Goal: Entertainment & Leisure: Browse casually

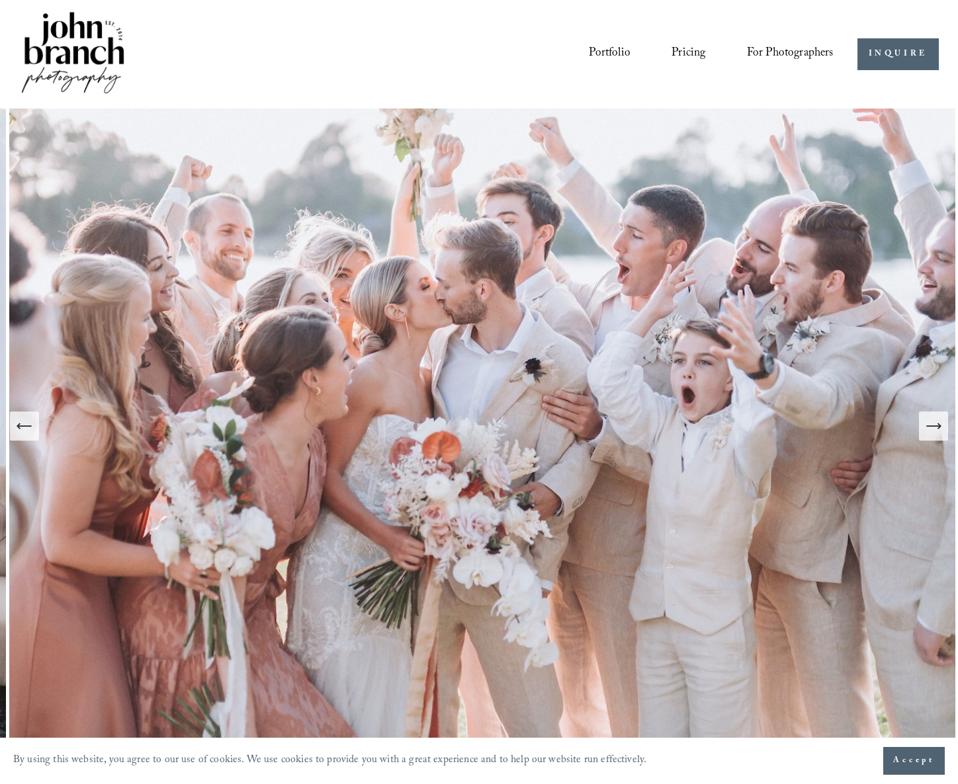
click at [628, 54] on link "Portfolio" at bounding box center [610, 54] width 42 height 25
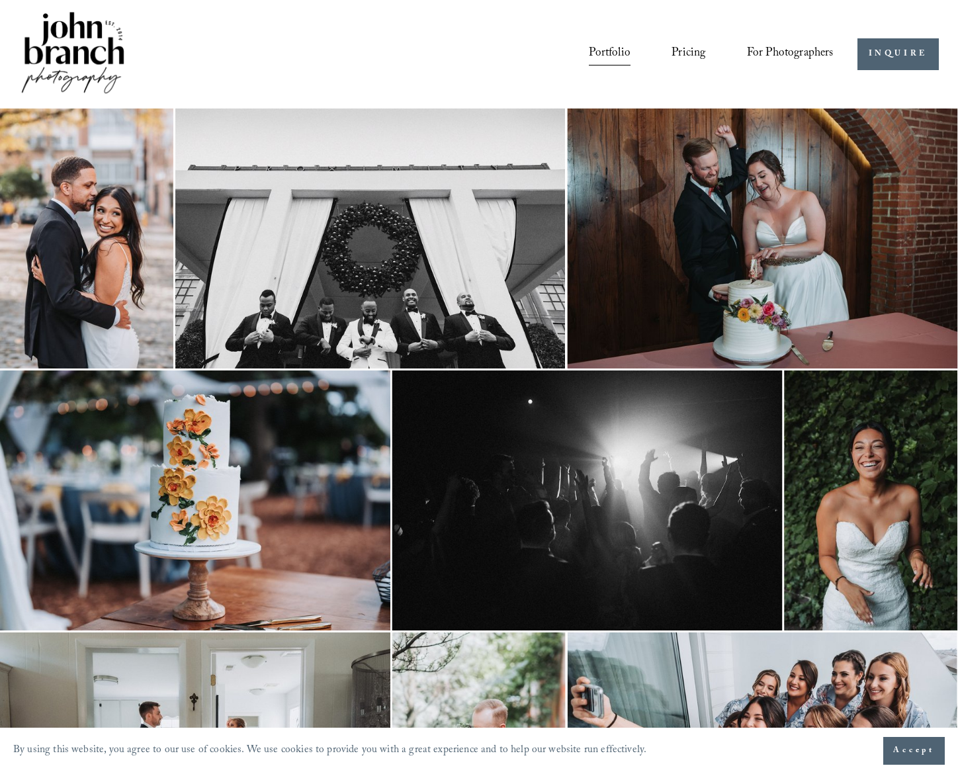
click at [122, 235] on img at bounding box center [86, 239] width 173 height 260
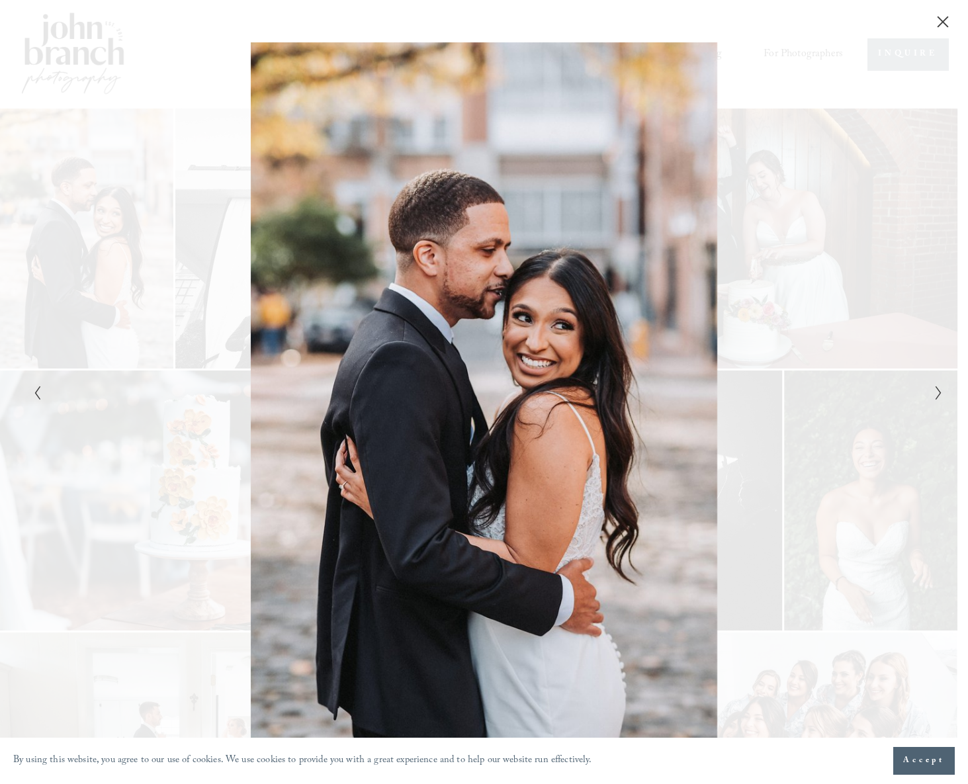
click at [941, 394] on icon "Next Slide" at bounding box center [939, 393] width 9 height 16
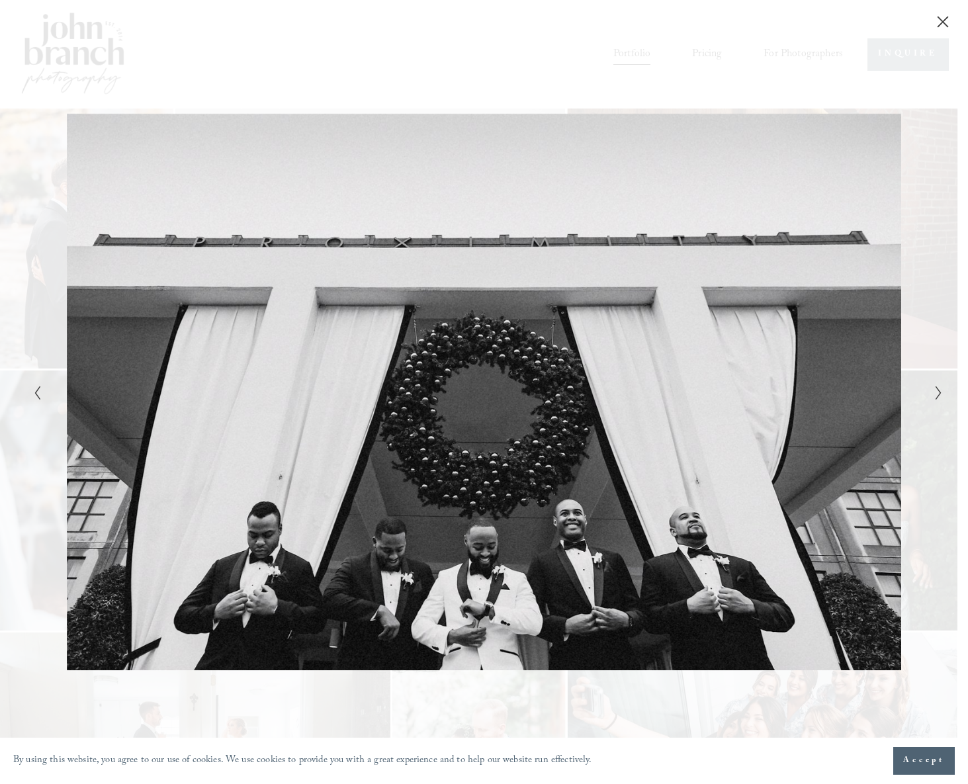
click at [941, 394] on icon "Next Slide" at bounding box center [939, 393] width 9 height 16
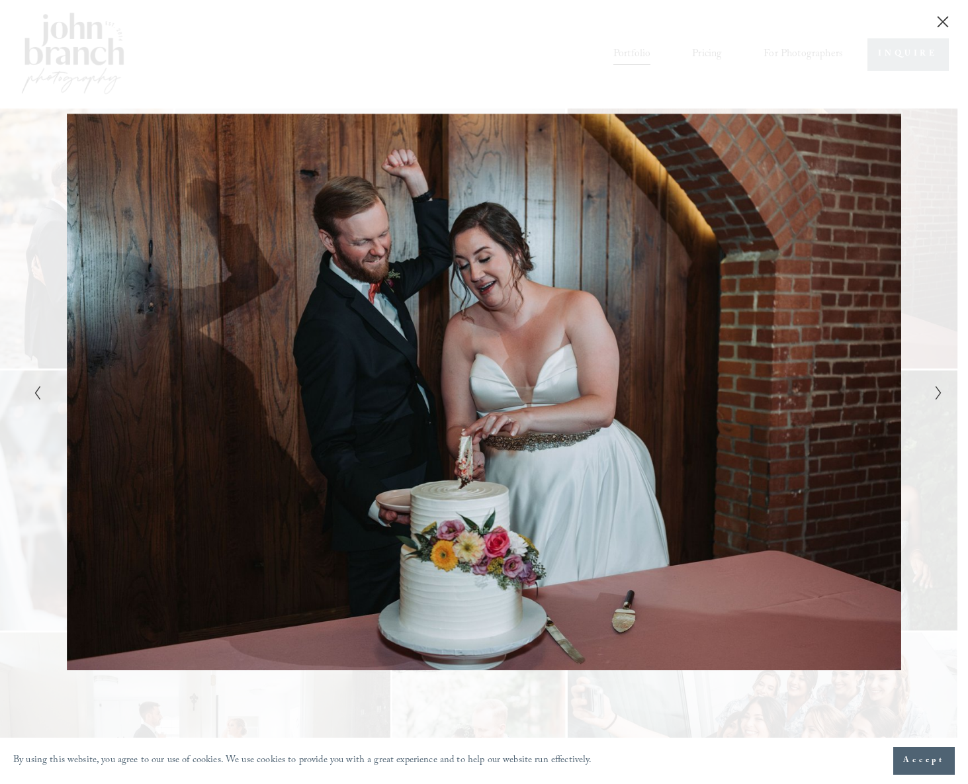
click at [941, 394] on icon "Next Slide" at bounding box center [939, 393] width 9 height 16
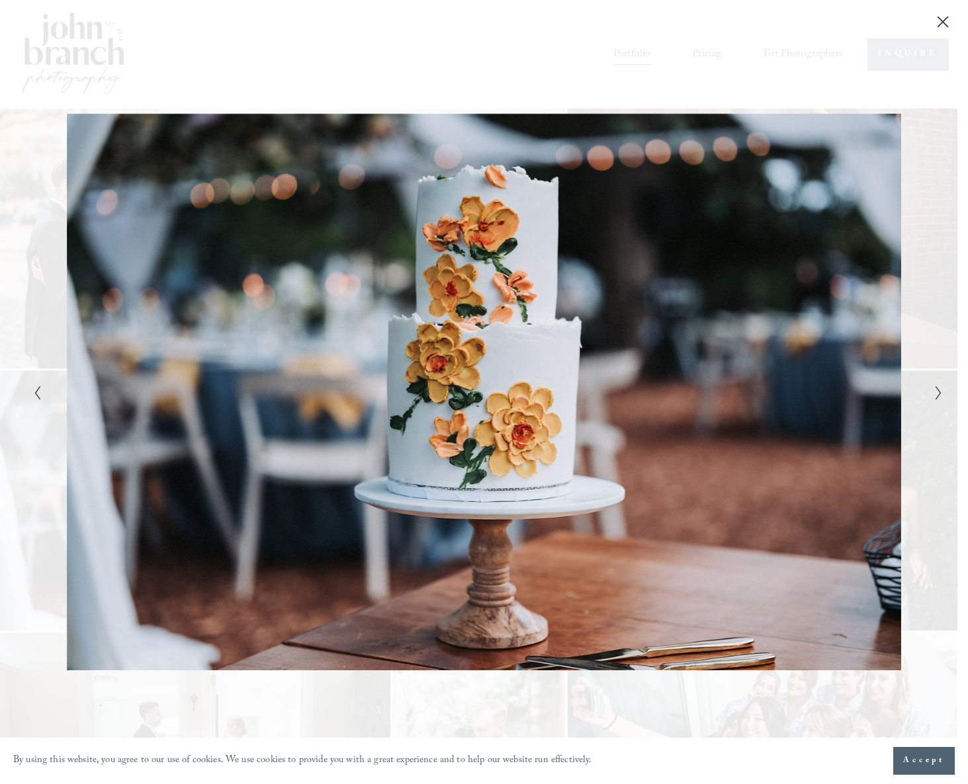
click at [941, 394] on icon "Next Slide" at bounding box center [939, 393] width 9 height 16
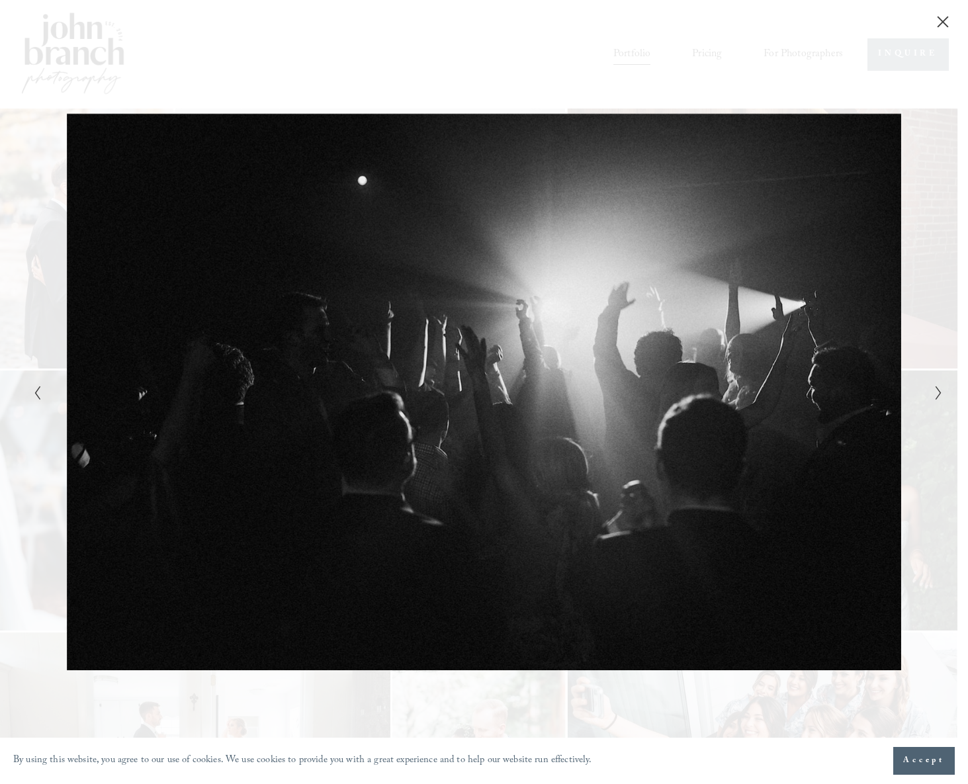
click at [941, 394] on icon "Next Slide" at bounding box center [939, 393] width 9 height 16
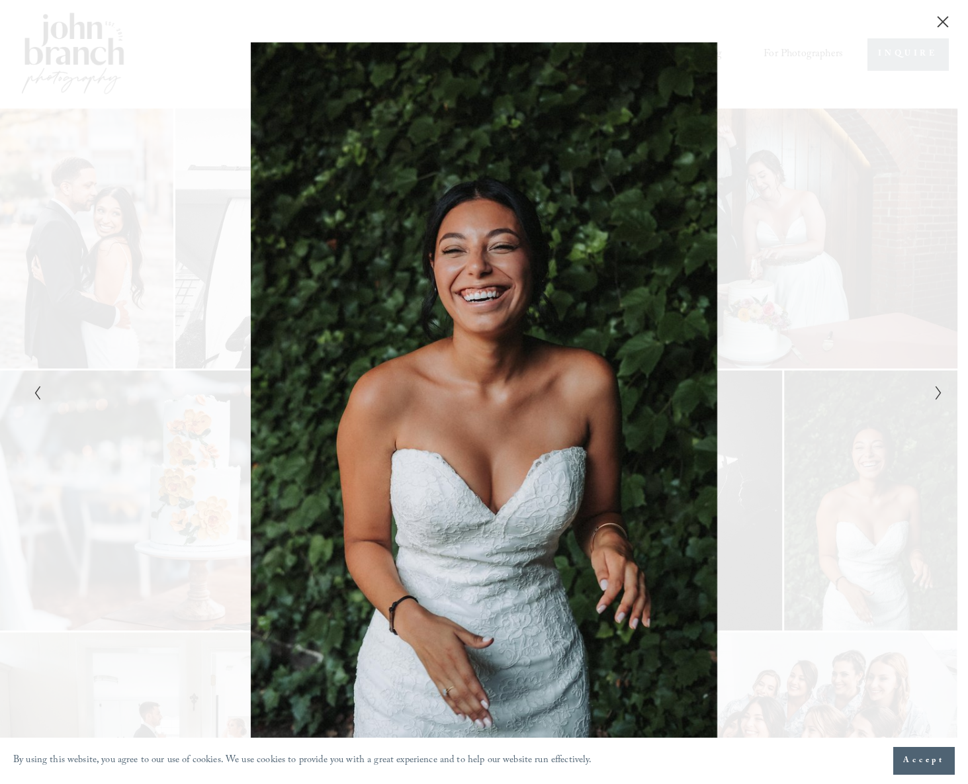
click at [45, 396] on div "Gallery" at bounding box center [256, 392] width 455 height 700
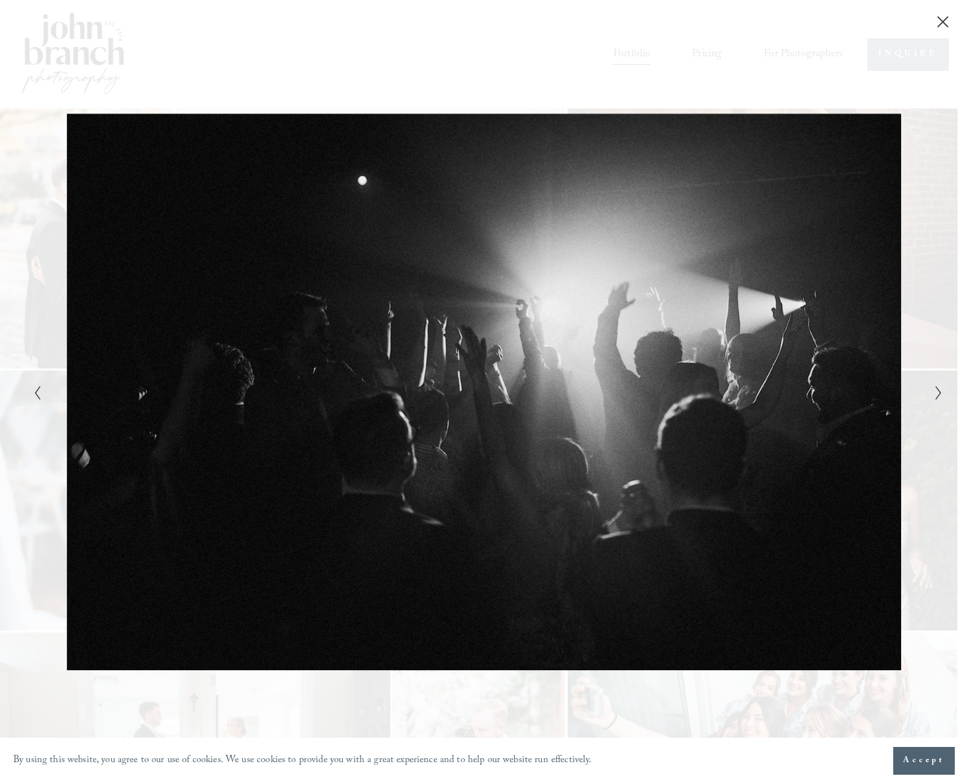
click at [935, 388] on icon "Next Slide" at bounding box center [939, 393] width 9 height 16
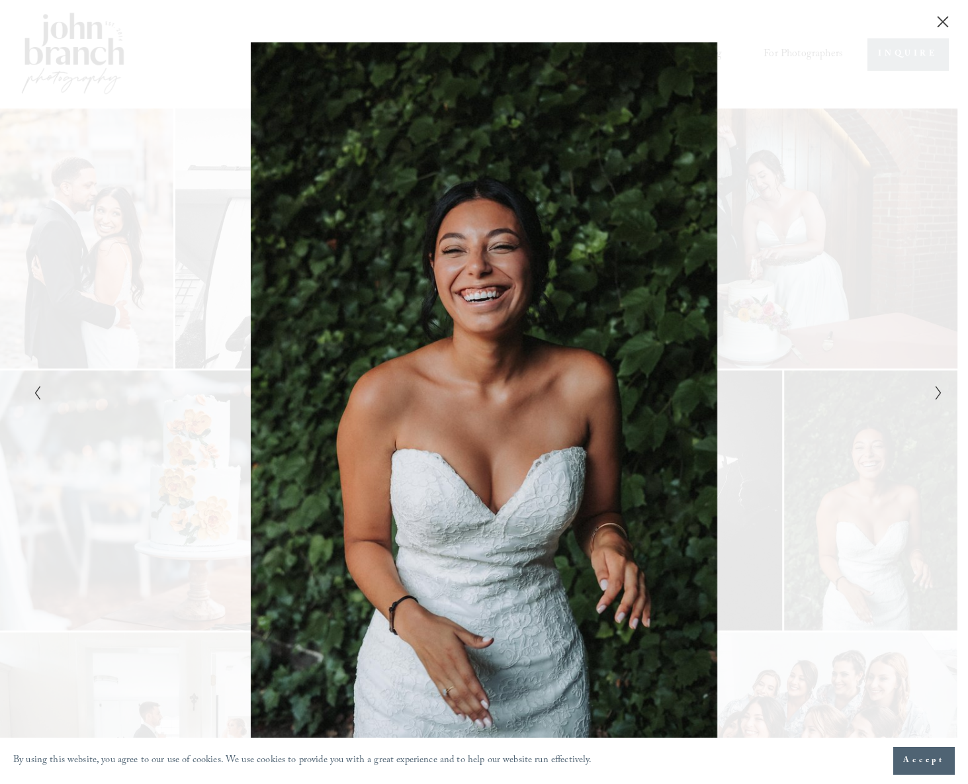
click at [935, 388] on icon "Next Slide" at bounding box center [939, 393] width 9 height 16
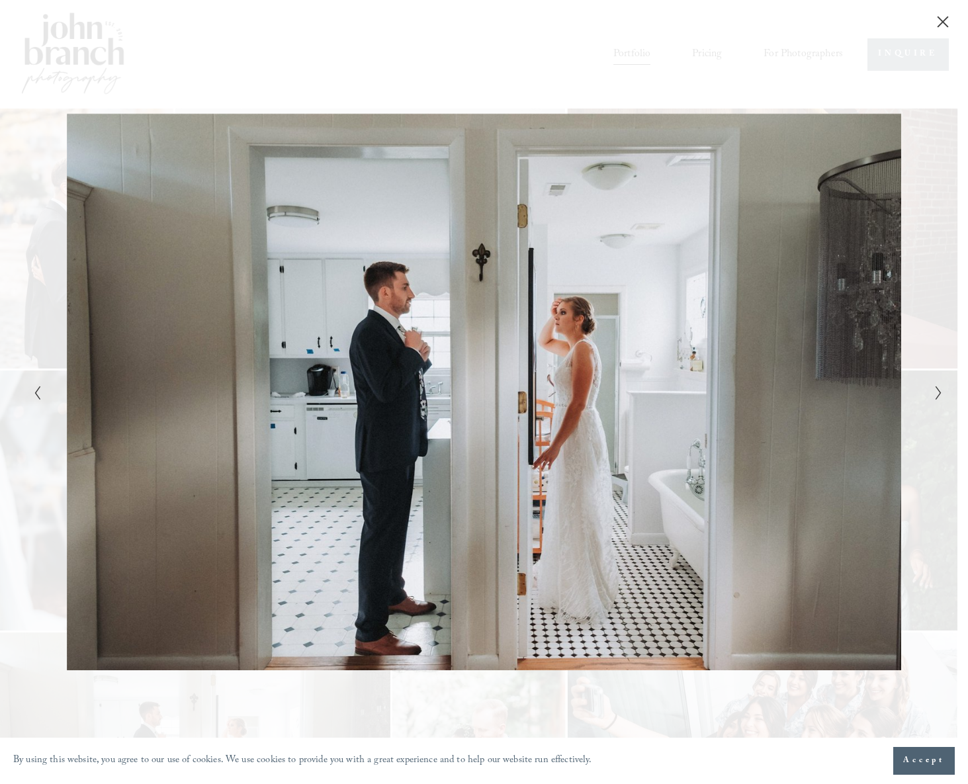
click at [935, 388] on icon "Next Slide" at bounding box center [939, 393] width 9 height 16
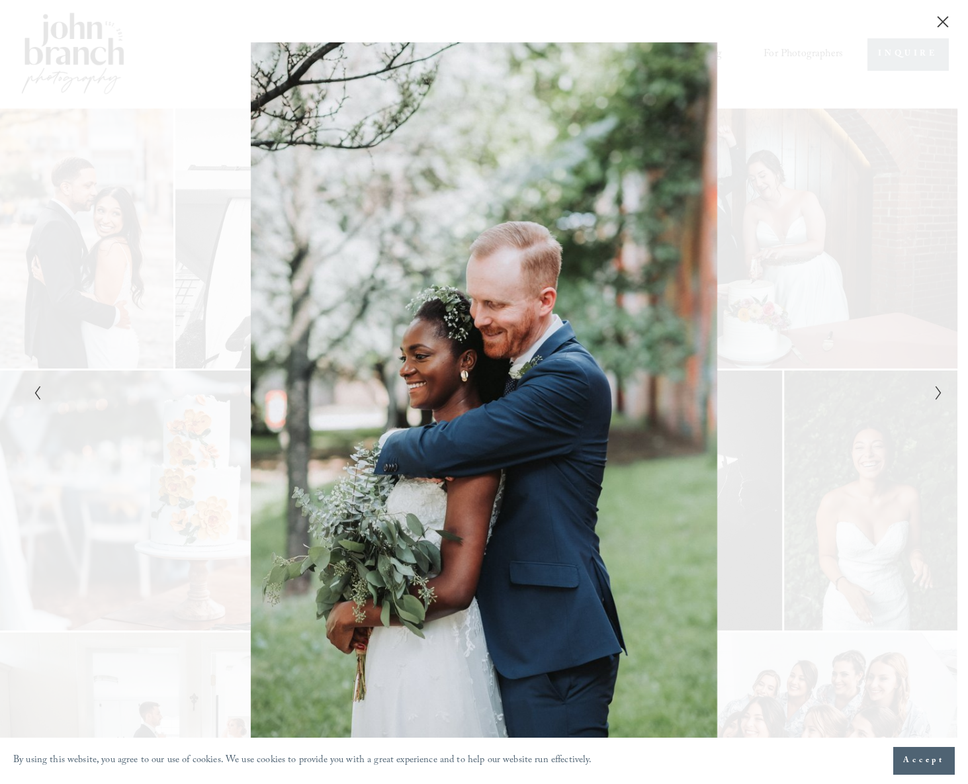
click at [935, 388] on icon "Next Slide" at bounding box center [939, 393] width 9 height 16
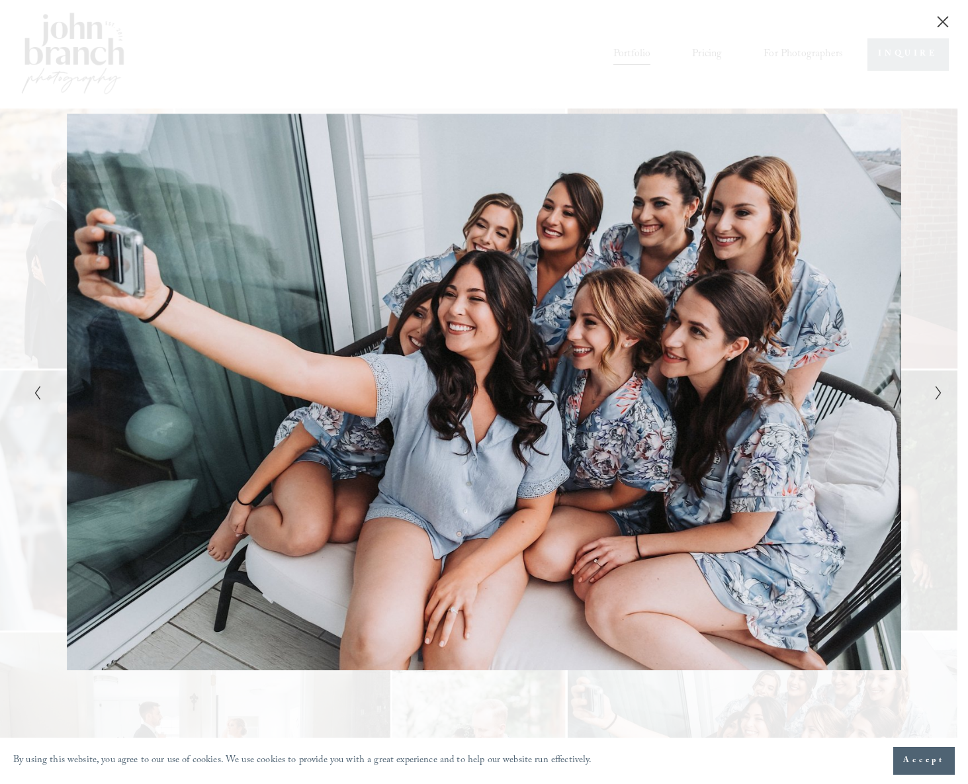
click at [935, 388] on icon "Next Slide" at bounding box center [939, 393] width 9 height 16
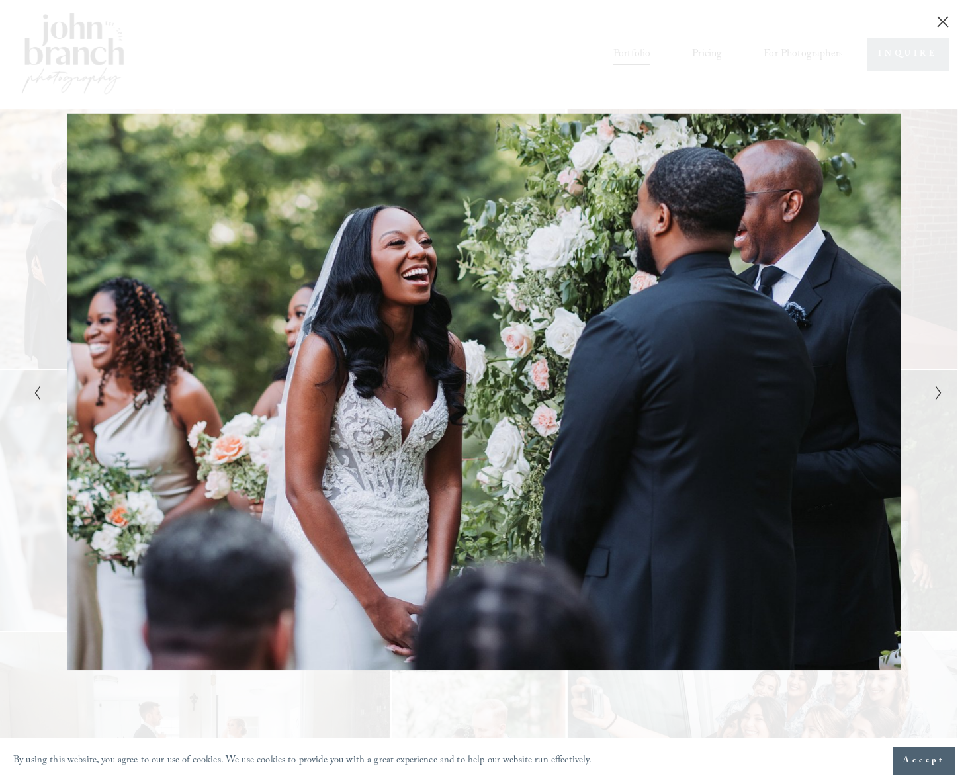
click at [935, 388] on icon "Next Slide" at bounding box center [939, 393] width 9 height 16
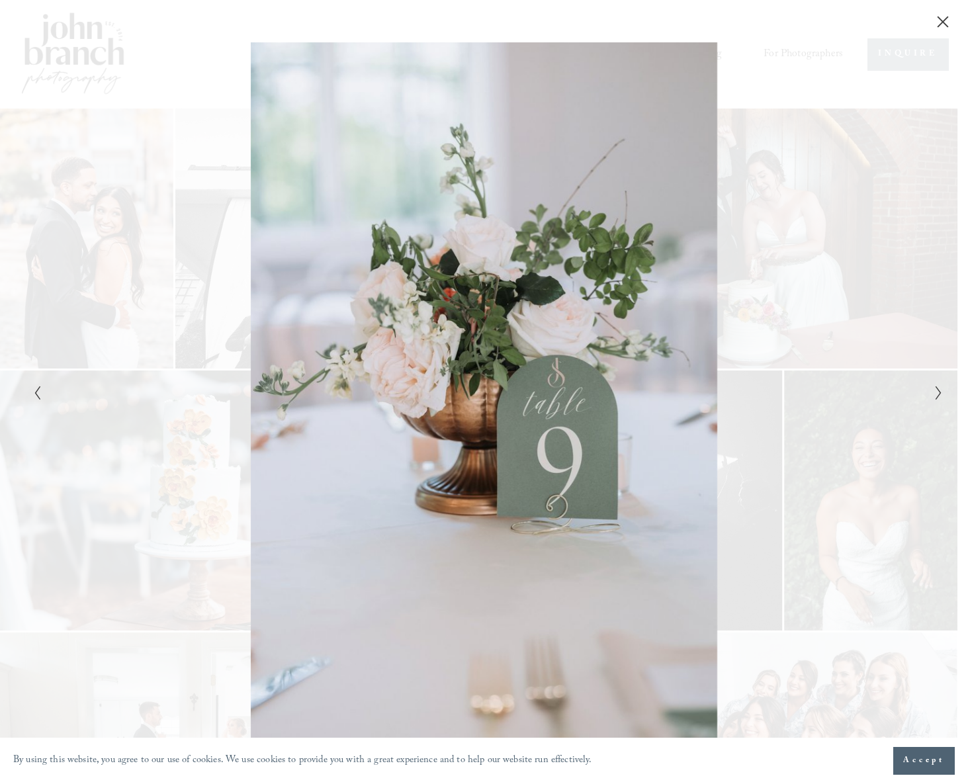
click at [935, 388] on icon "Next Slide" at bounding box center [939, 393] width 9 height 16
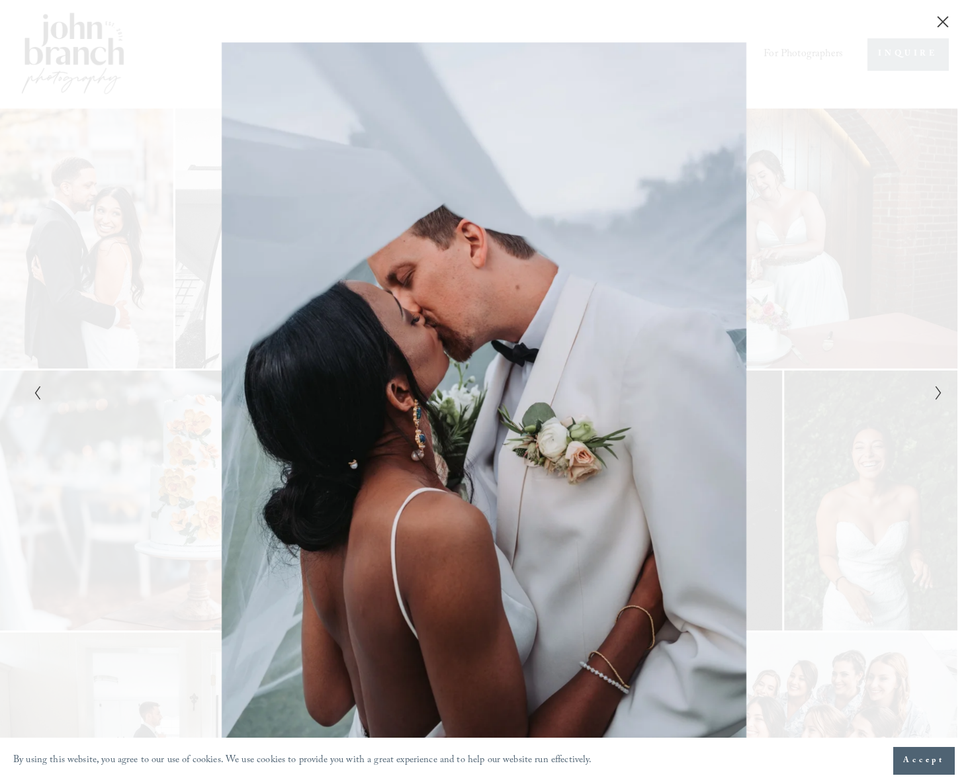
click at [935, 388] on icon "Next Slide" at bounding box center [939, 393] width 9 height 16
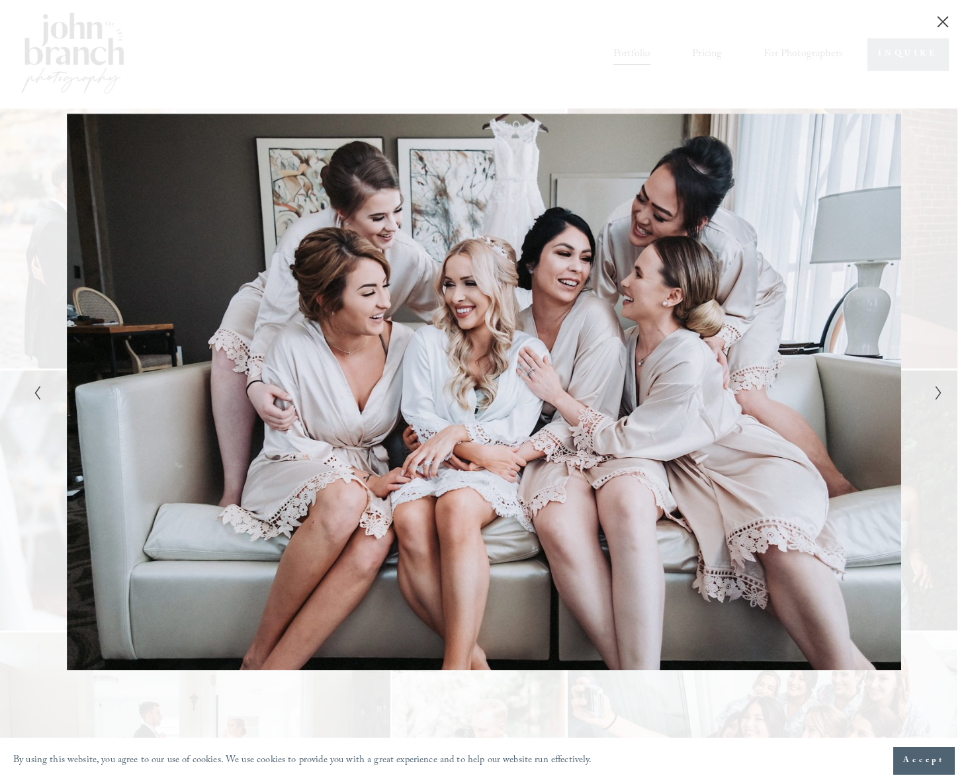
click at [935, 388] on icon "Next Slide" at bounding box center [939, 393] width 9 height 16
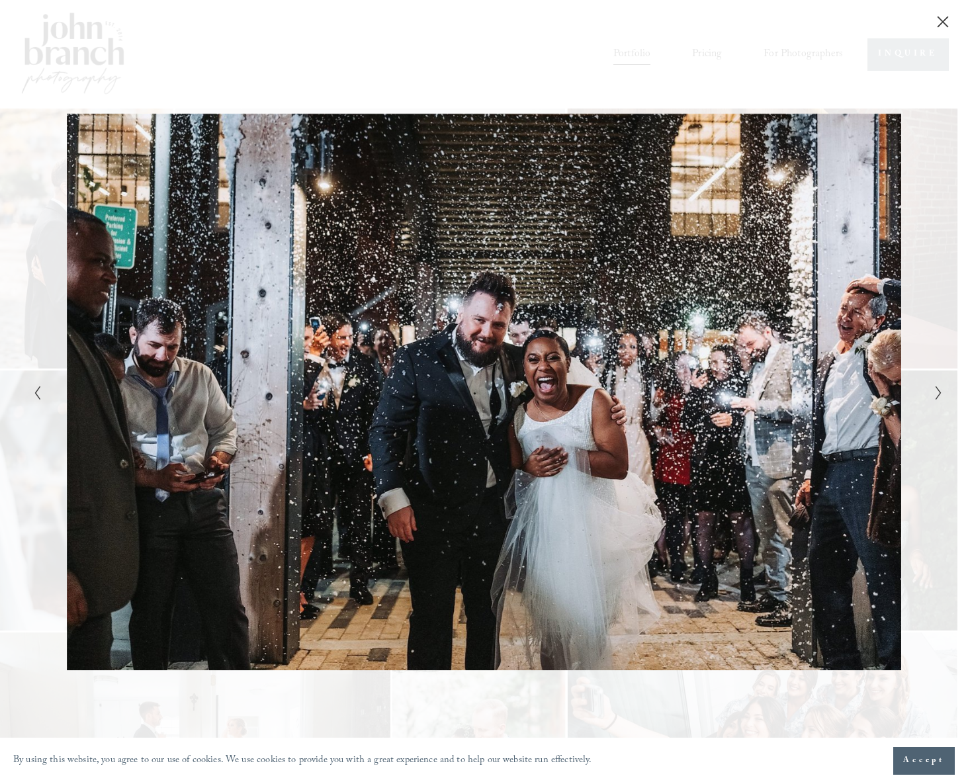
click at [935, 388] on icon "Next Slide" at bounding box center [939, 393] width 9 height 16
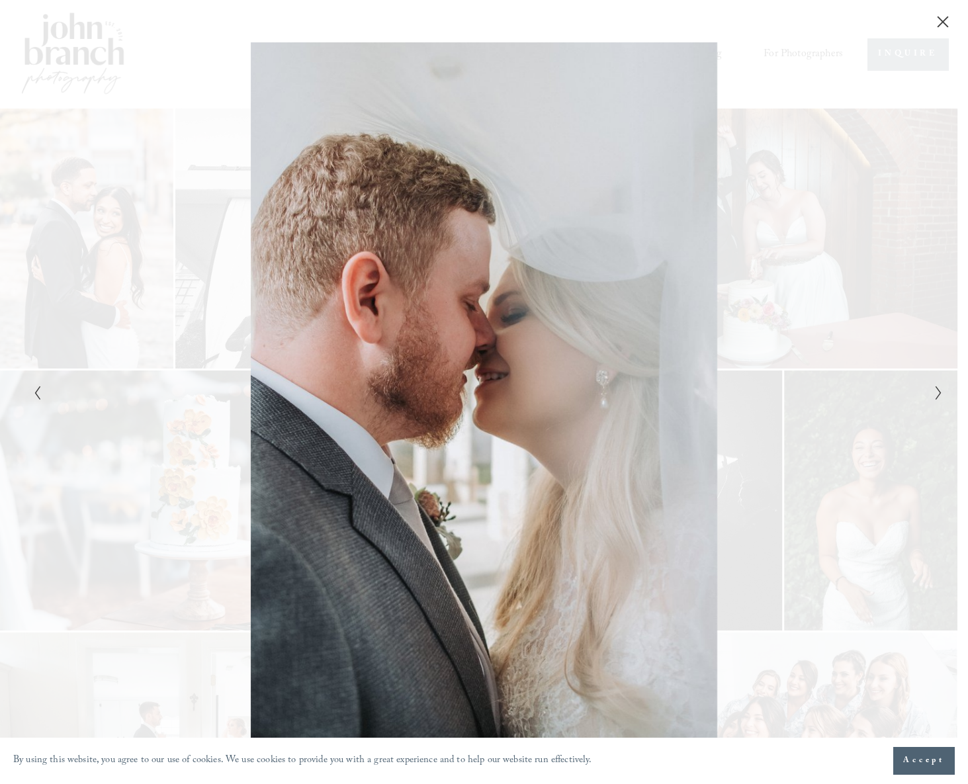
click at [935, 388] on icon "Next Slide" at bounding box center [939, 393] width 9 height 16
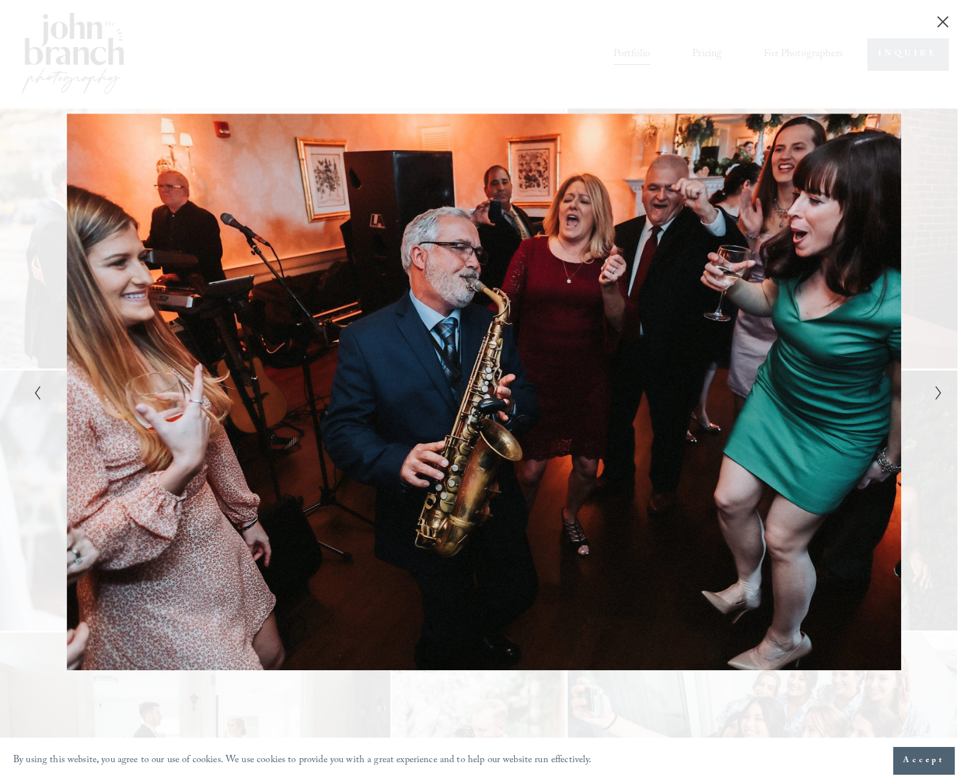
click at [935, 388] on icon "Next Slide" at bounding box center [939, 393] width 9 height 16
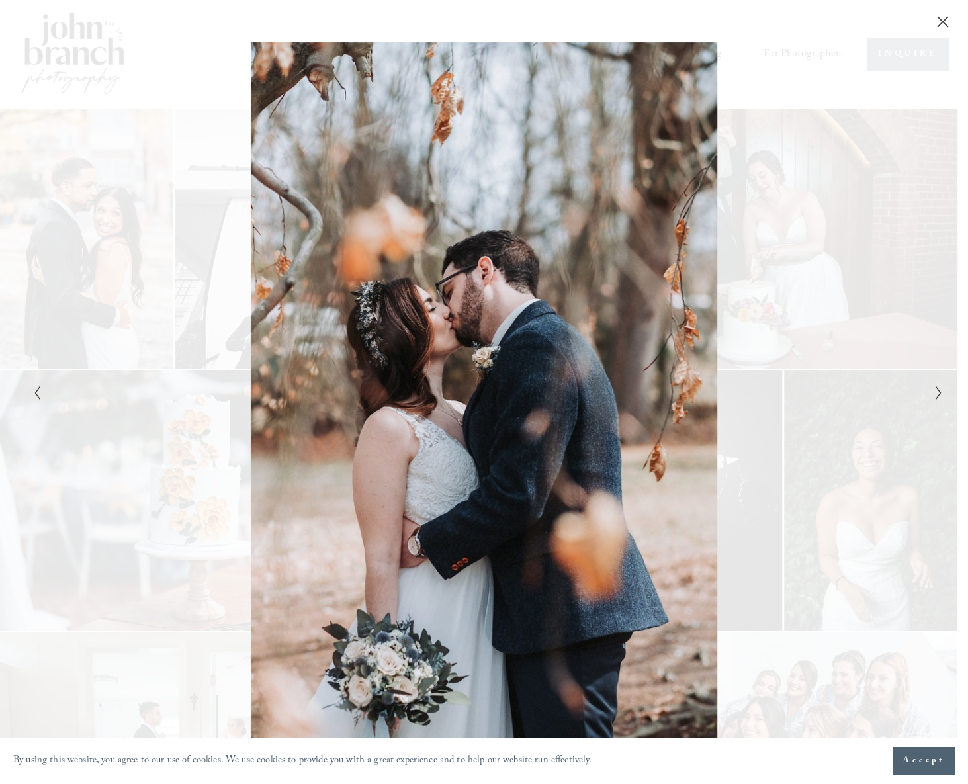
click at [935, 388] on icon "Next Slide" at bounding box center [939, 393] width 9 height 16
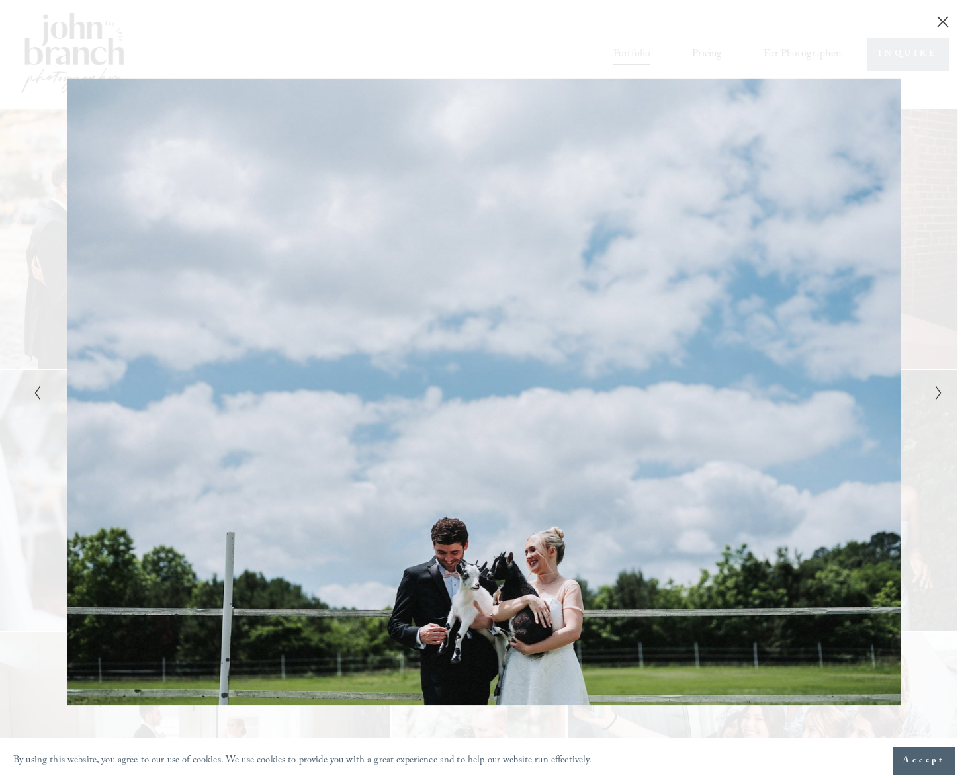
click at [935, 388] on icon "Next Slide" at bounding box center [939, 393] width 9 height 16
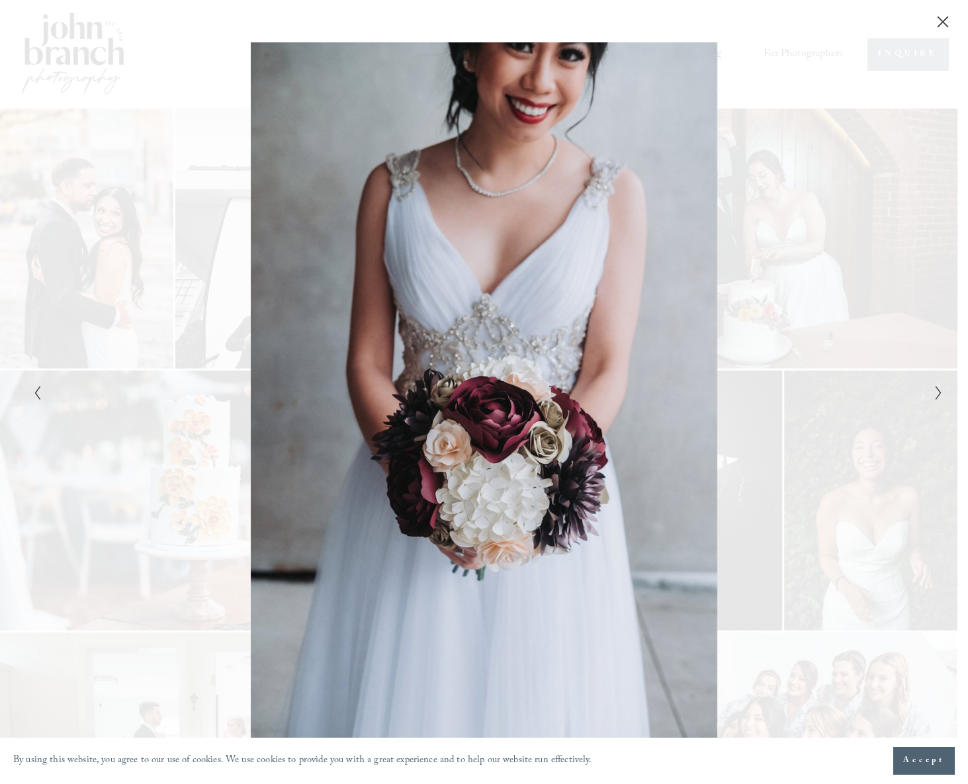
click at [935, 388] on icon "Next Slide" at bounding box center [939, 393] width 9 height 16
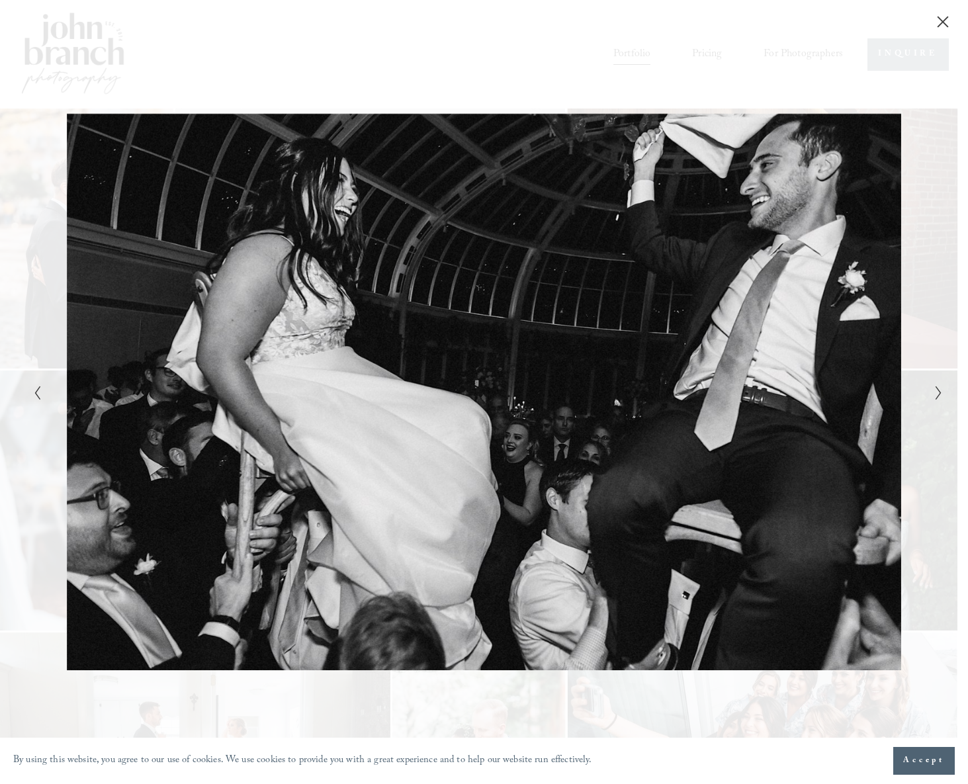
click at [935, 389] on icon "Next Slide" at bounding box center [939, 393] width 9 height 16
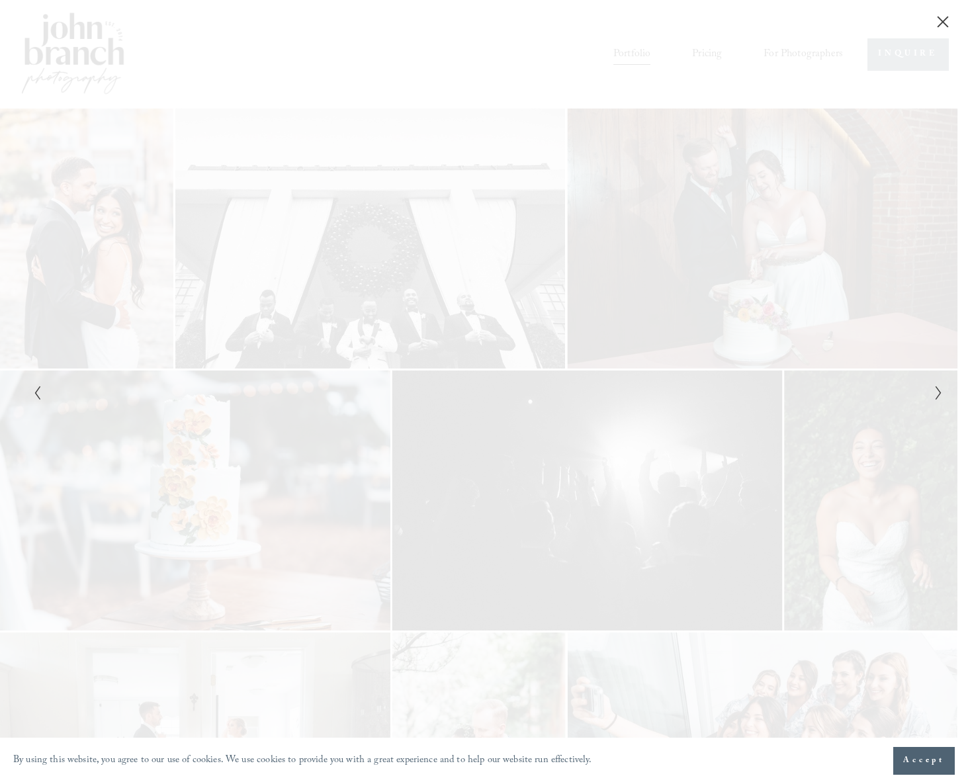
click at [935, 388] on icon "Next Slide" at bounding box center [939, 393] width 9 height 16
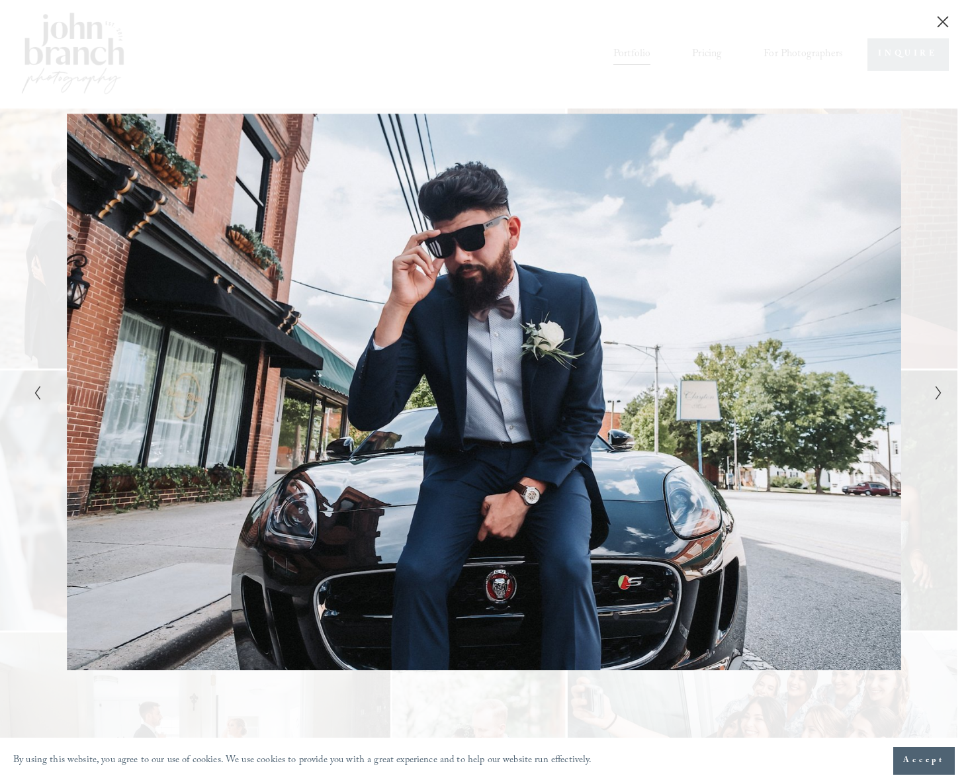
click at [934, 388] on button "Next Slide" at bounding box center [935, 393] width 9 height 16
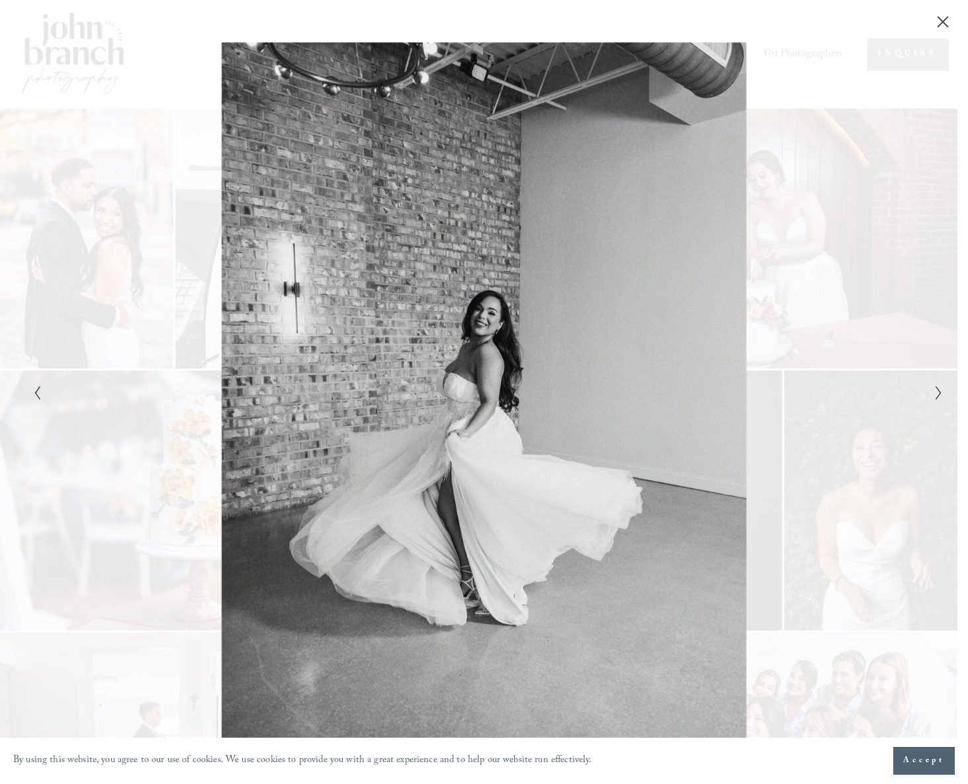
click at [933, 388] on button "Next Slide" at bounding box center [935, 393] width 9 height 16
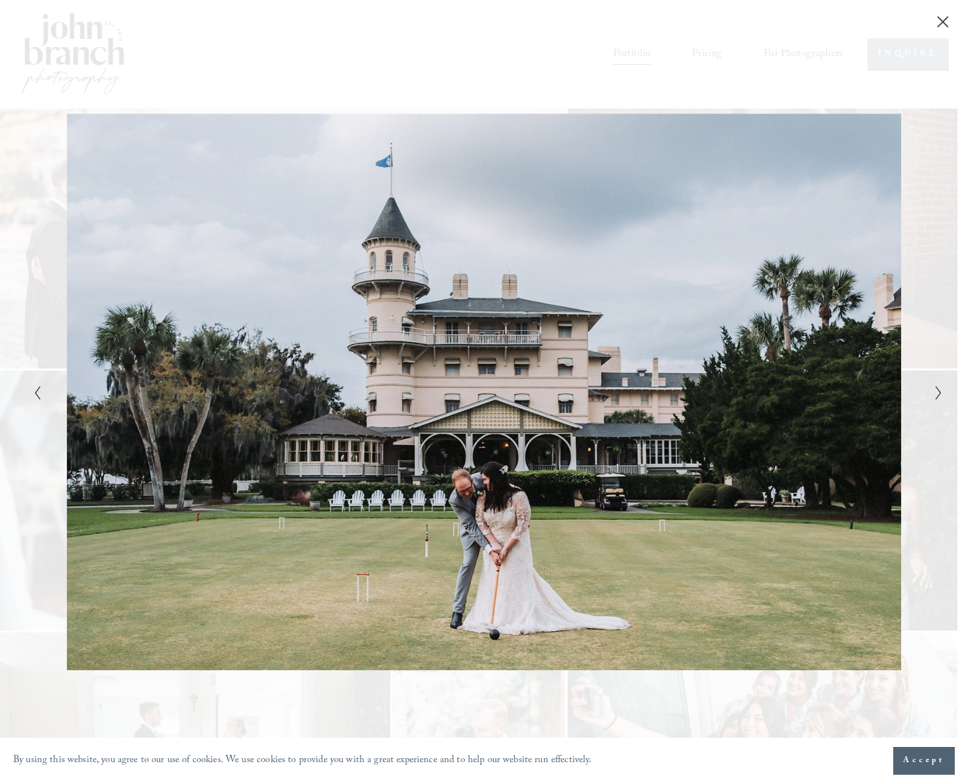
click at [933, 388] on button "Next Slide" at bounding box center [935, 393] width 9 height 16
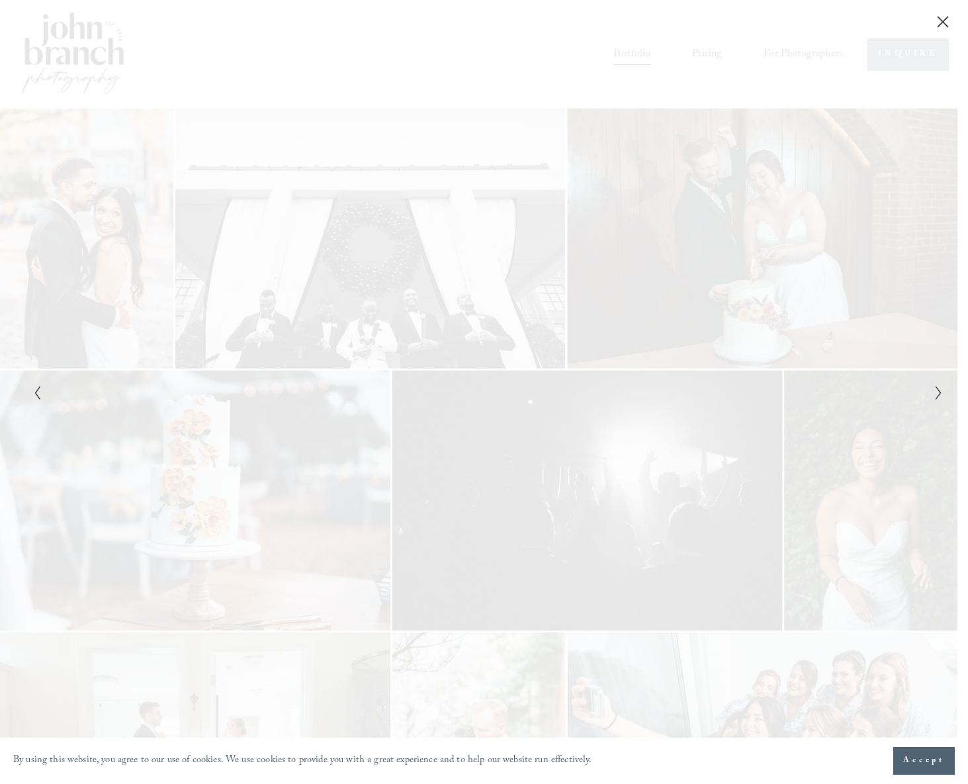
click at [933, 388] on button "Next Slide" at bounding box center [935, 393] width 9 height 16
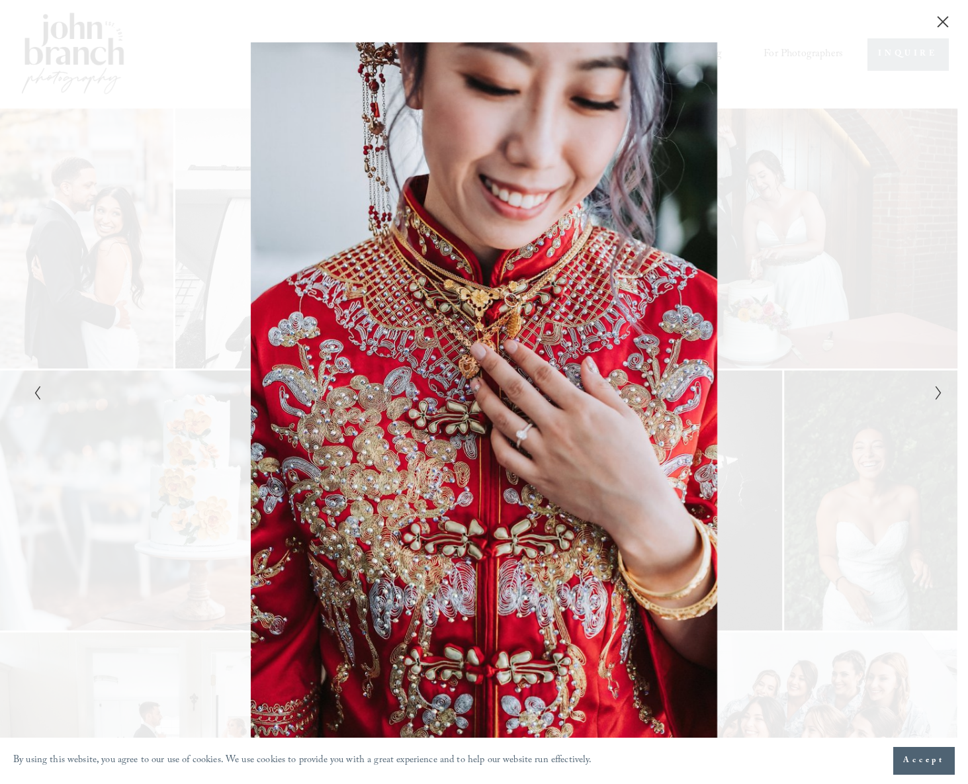
click at [933, 388] on button "Next Slide" at bounding box center [935, 393] width 9 height 16
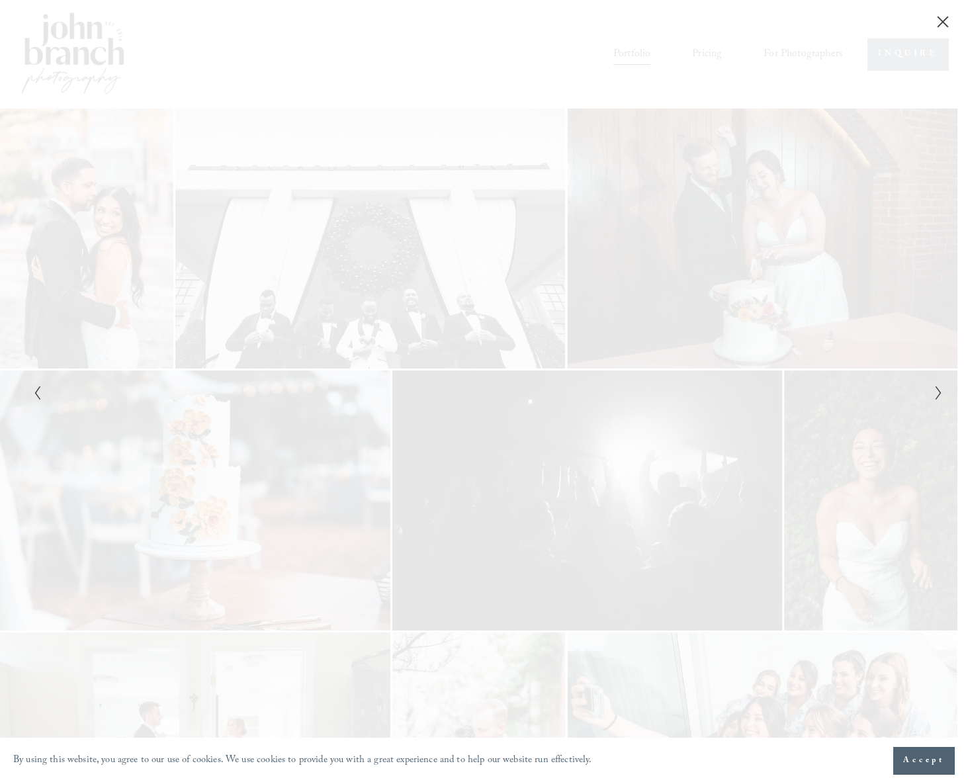
click at [933, 387] on button "Next Slide" at bounding box center [935, 393] width 9 height 16
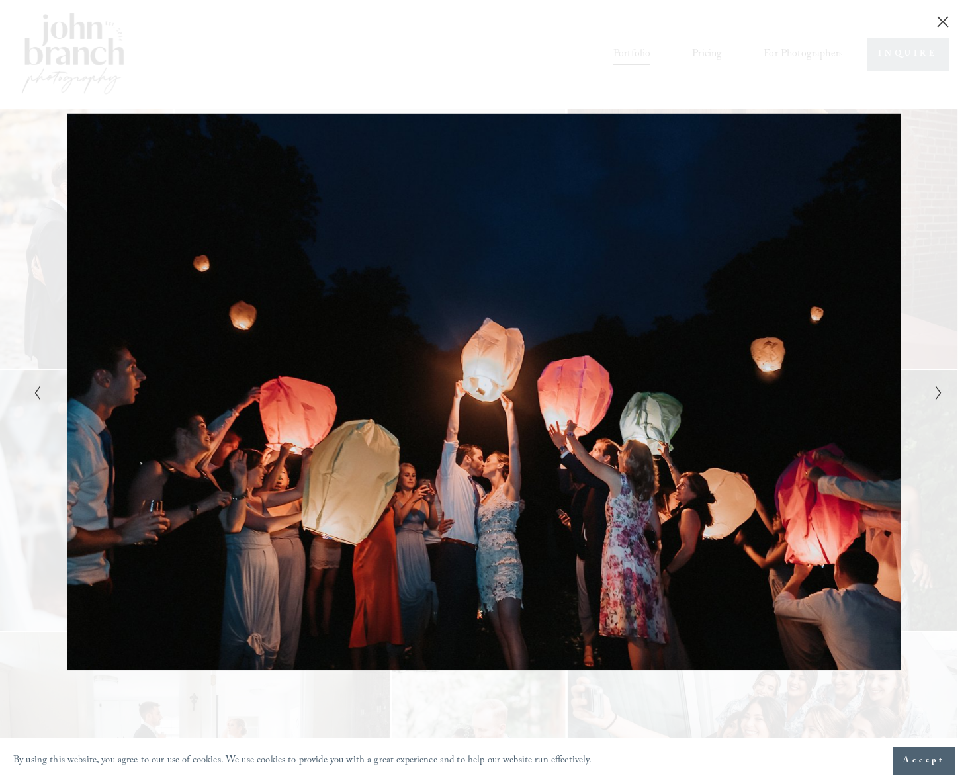
click at [933, 387] on button "Next Slide" at bounding box center [935, 393] width 9 height 16
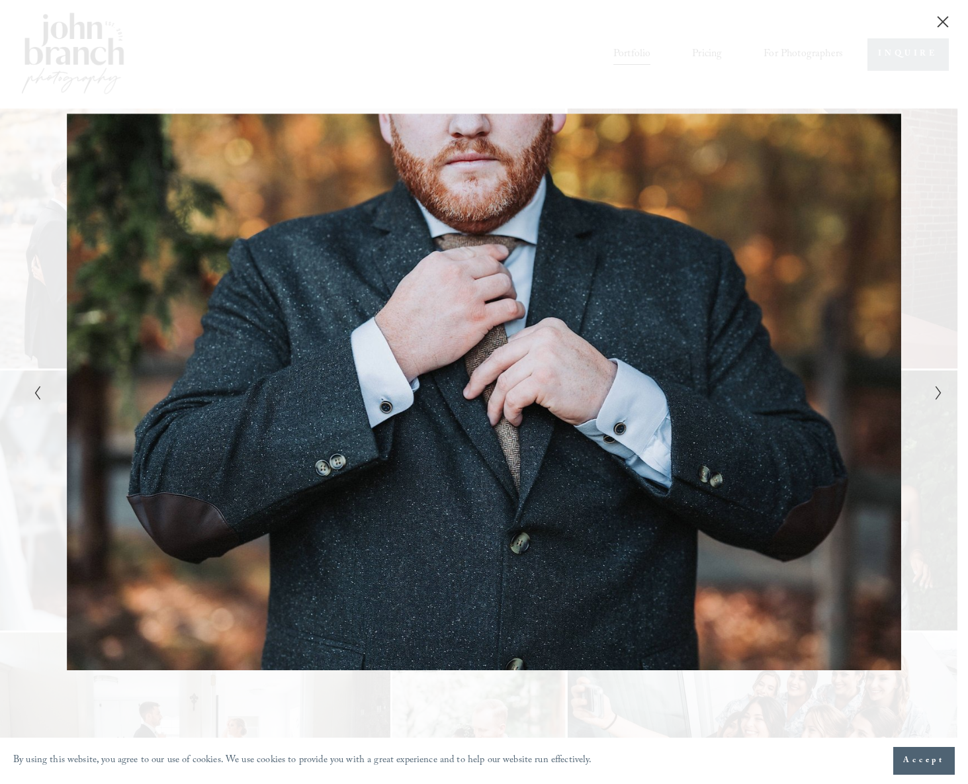
click at [34, 392] on icon "Previous Slide" at bounding box center [37, 393] width 9 height 16
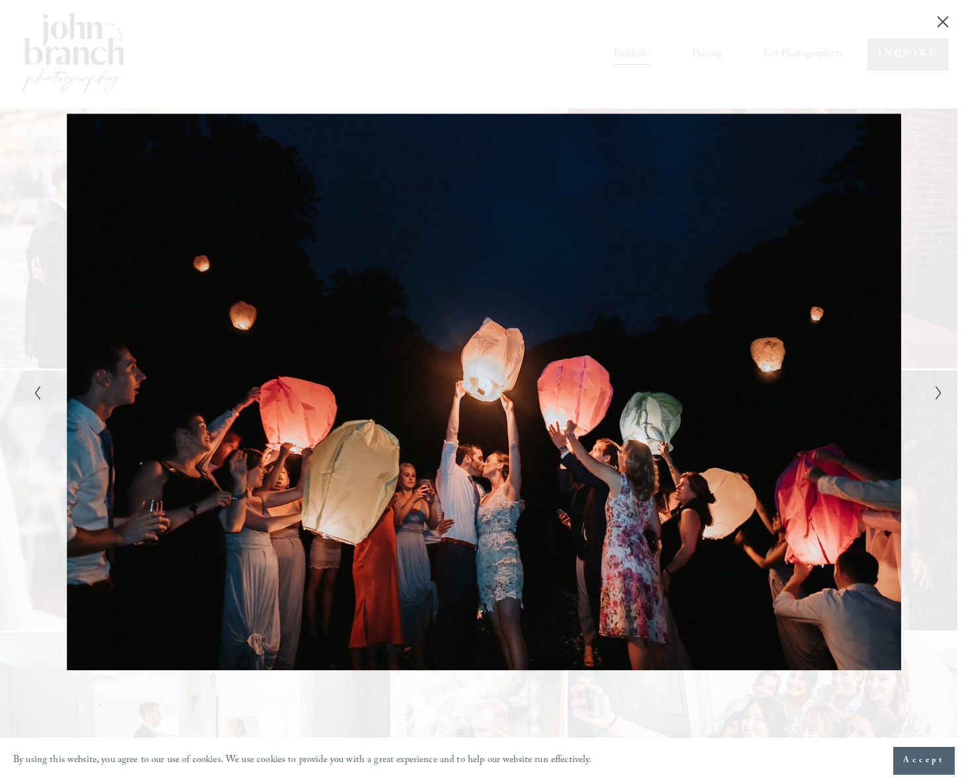
click at [937, 389] on icon "Next Slide" at bounding box center [939, 393] width 9 height 16
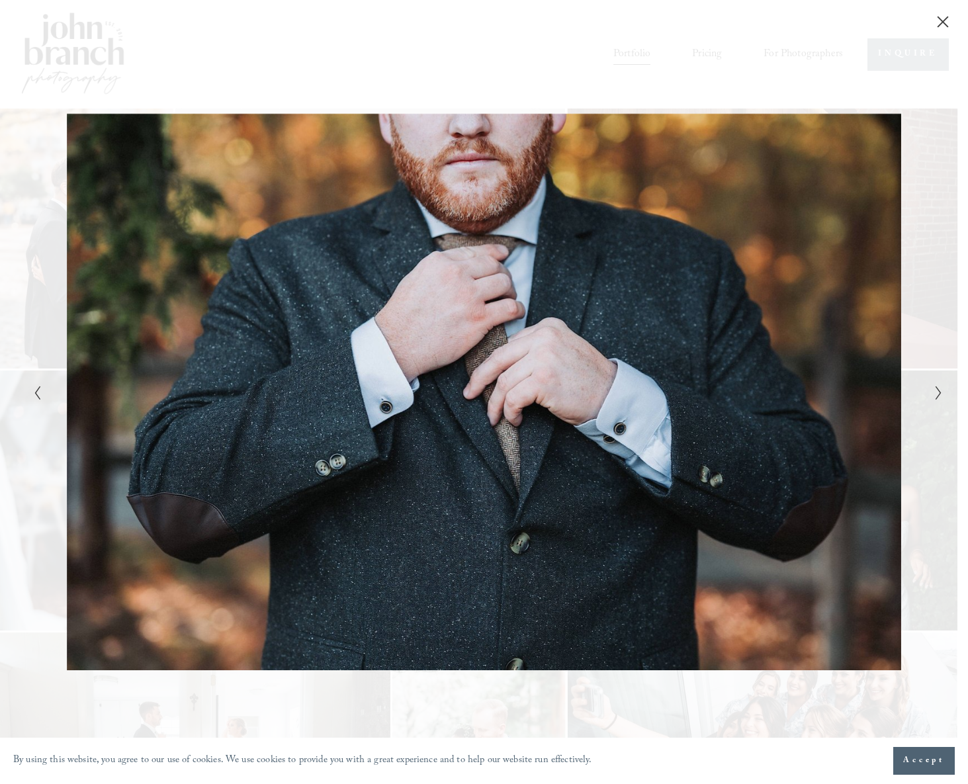
click at [936, 389] on icon "Next Slide" at bounding box center [939, 393] width 9 height 16
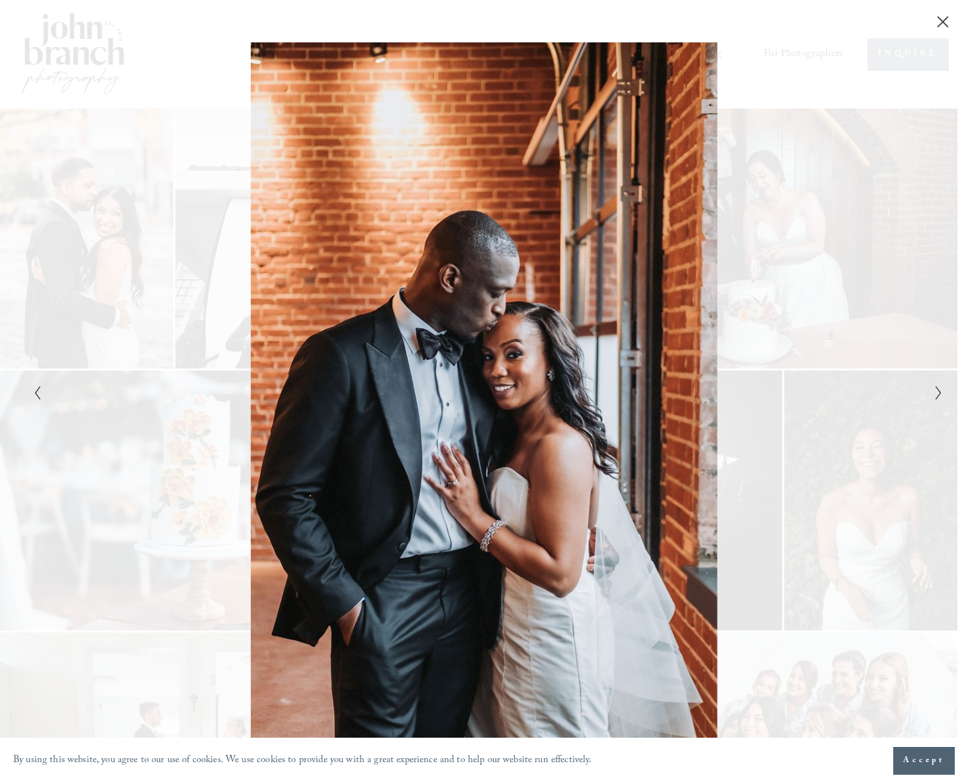
click at [935, 389] on icon "Next Slide" at bounding box center [939, 393] width 9 height 16
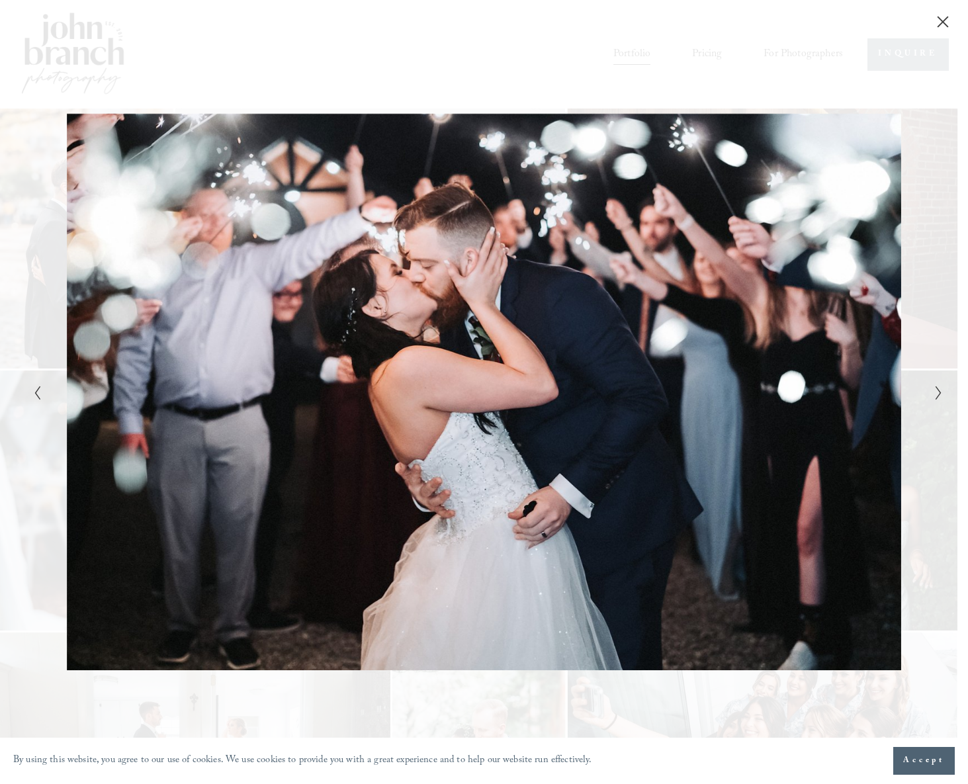
click at [935, 388] on icon "Next Slide" at bounding box center [939, 393] width 9 height 16
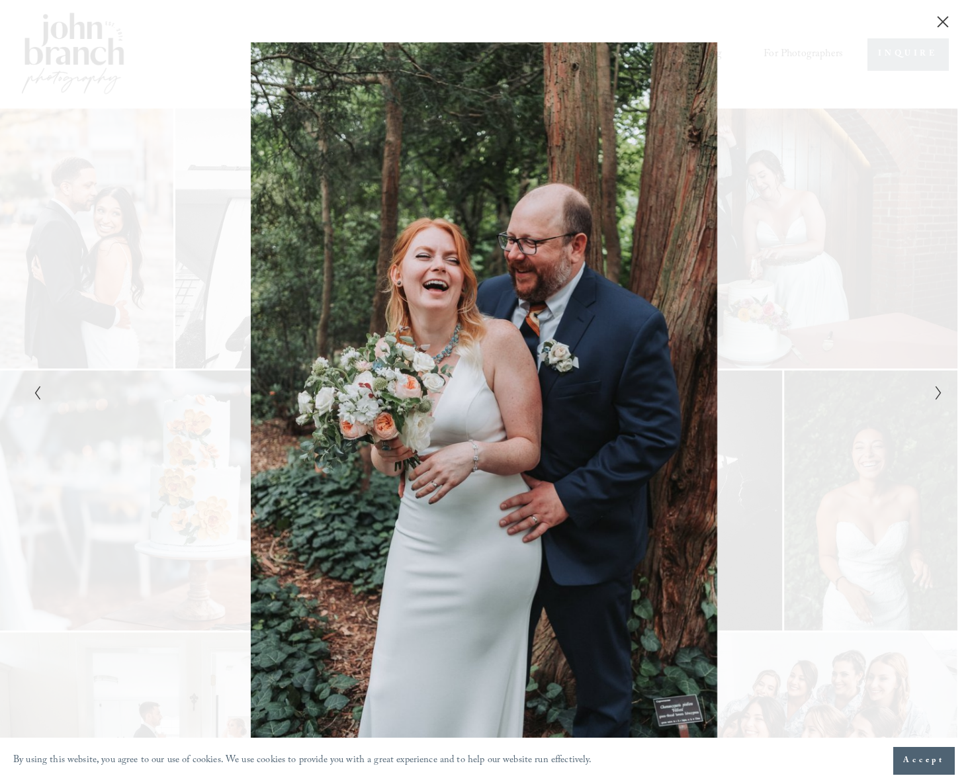
click at [935, 387] on icon "Next Slide" at bounding box center [939, 393] width 9 height 16
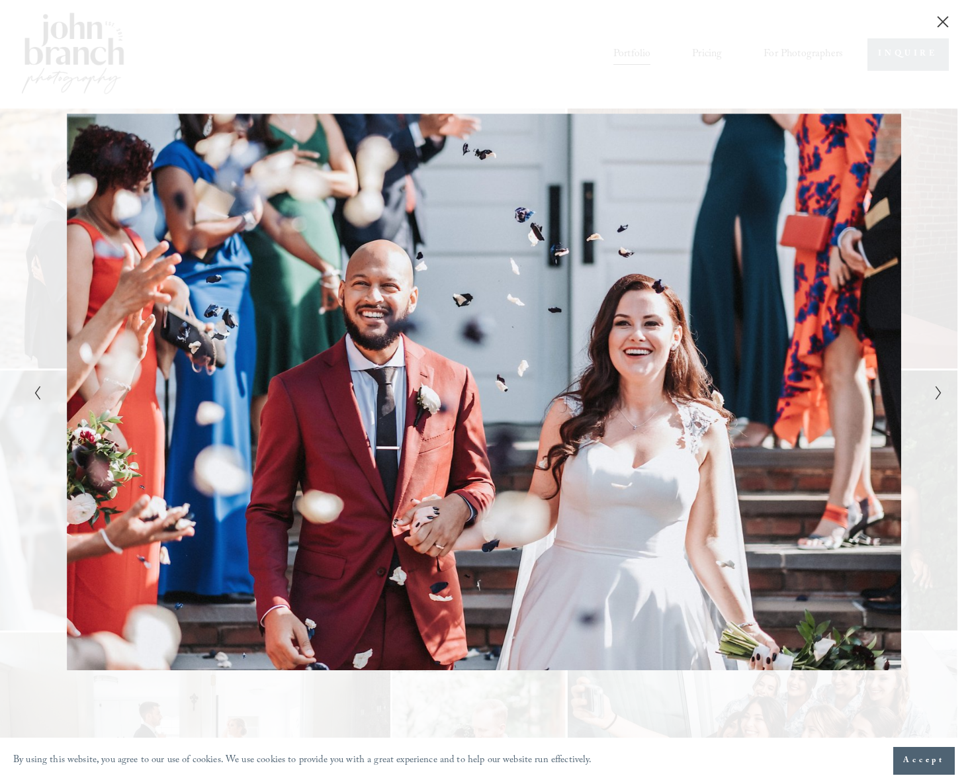
click at [935, 387] on icon "Next Slide" at bounding box center [939, 393] width 9 height 16
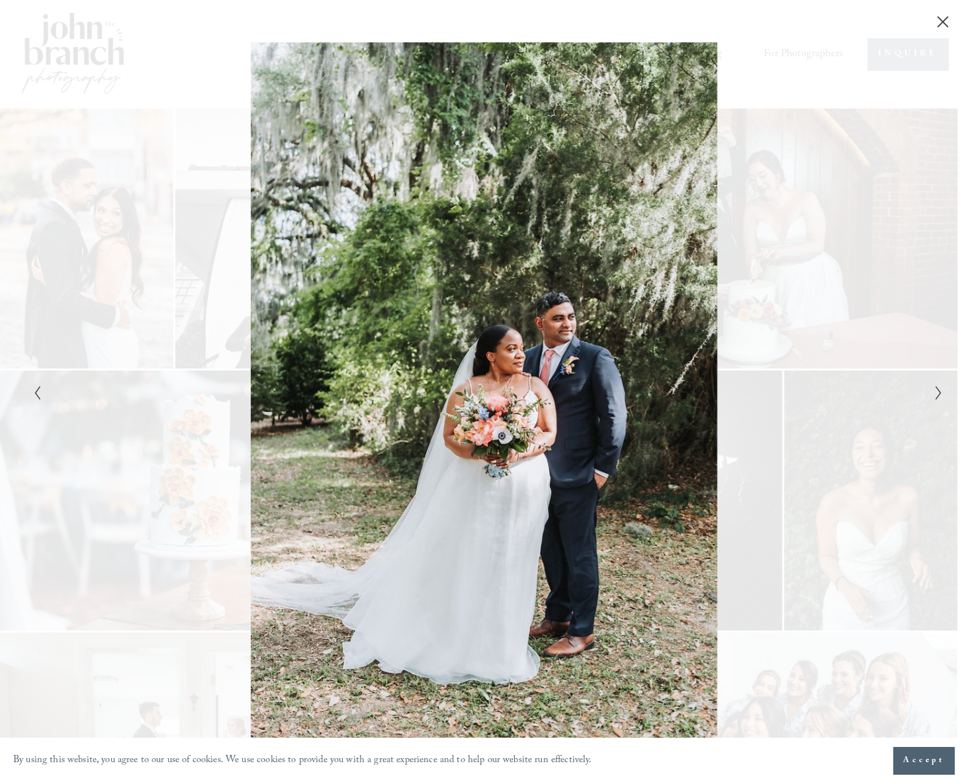
click at [935, 387] on icon "Next Slide" at bounding box center [939, 393] width 9 height 16
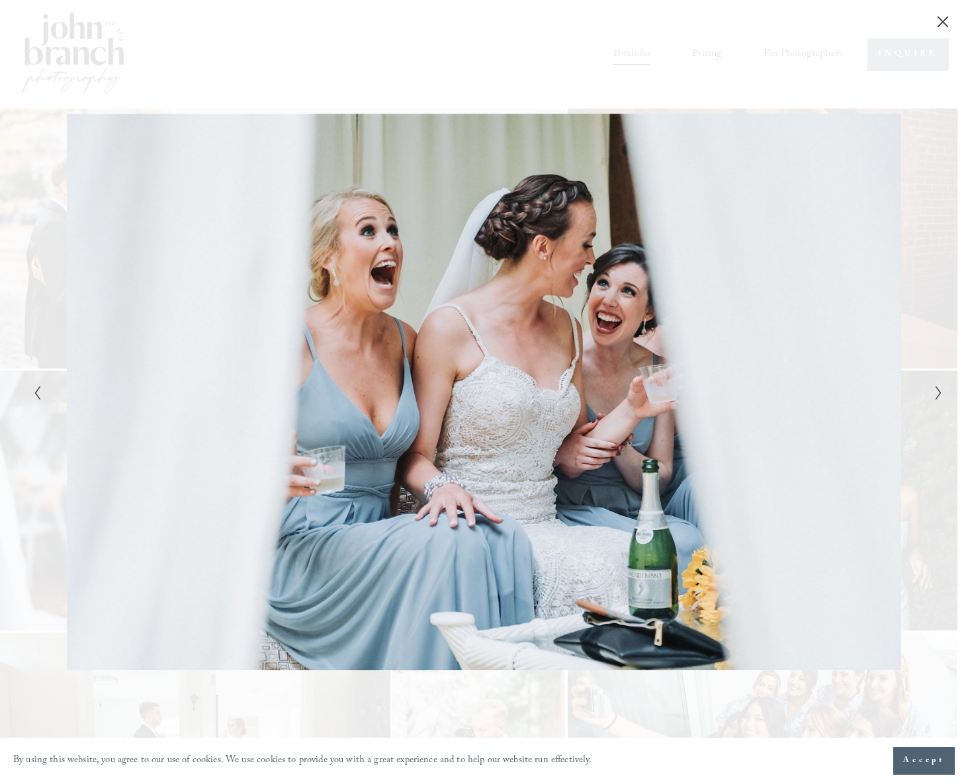
click at [935, 387] on icon "Next Slide" at bounding box center [939, 393] width 9 height 16
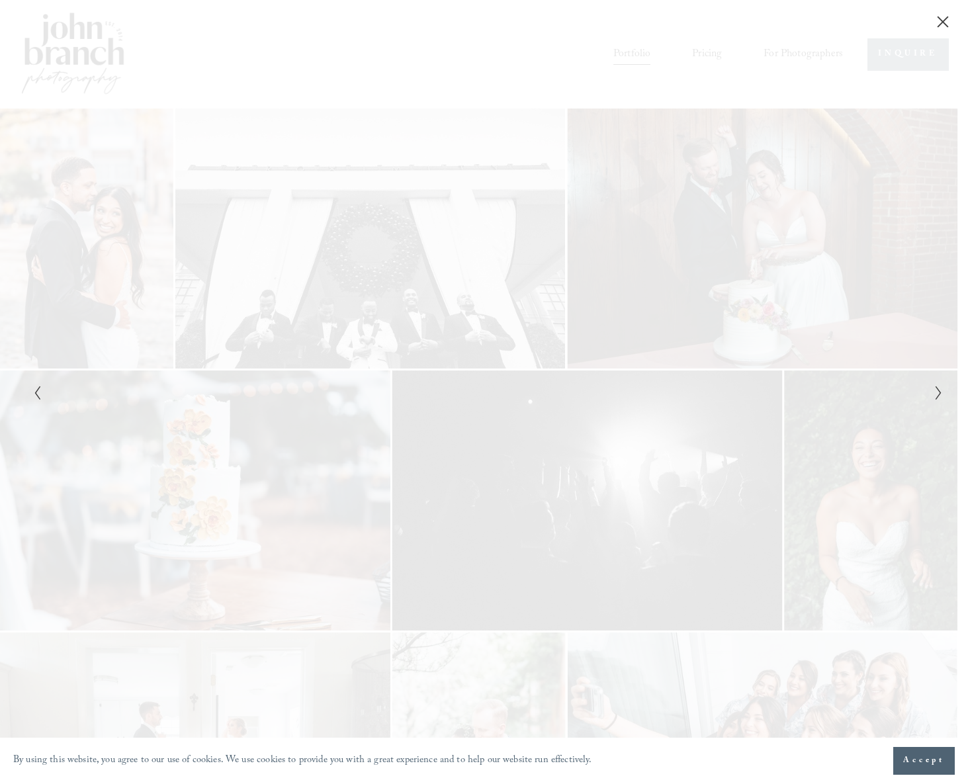
click at [935, 387] on icon "Next Slide" at bounding box center [939, 393] width 9 height 16
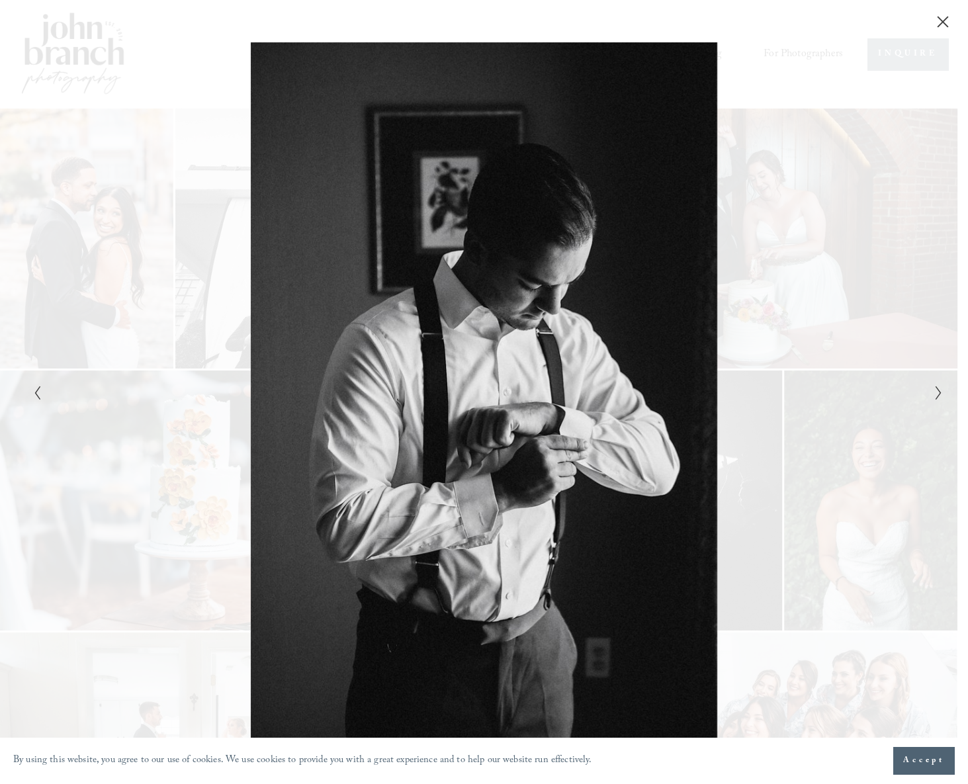
click at [935, 387] on icon "Next Slide" at bounding box center [939, 393] width 9 height 16
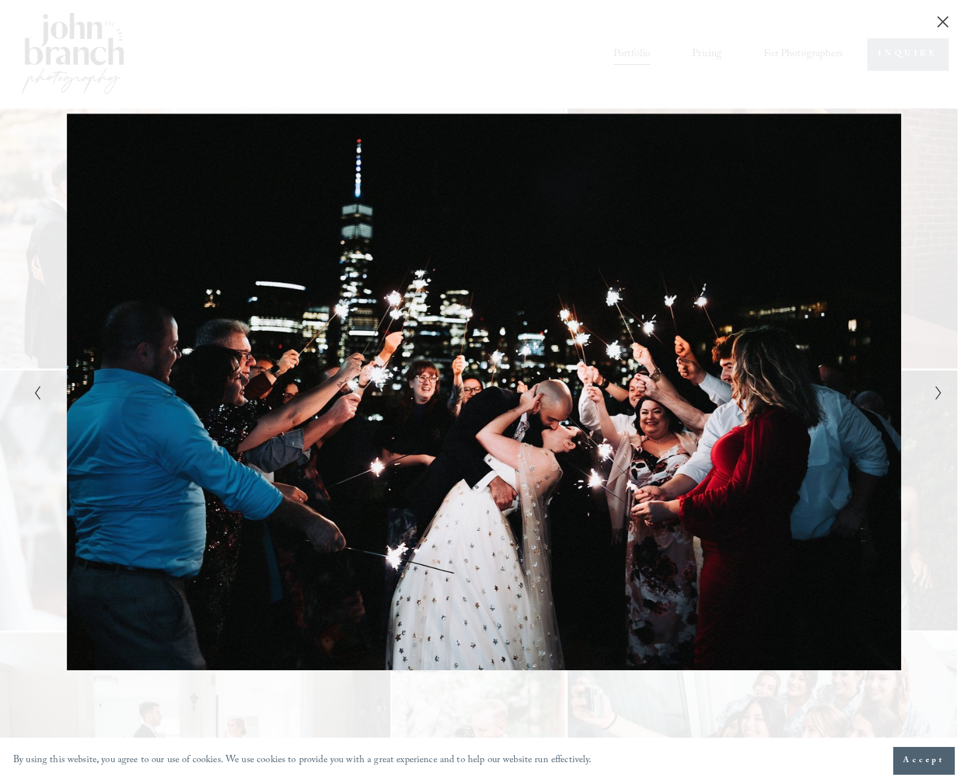
click at [935, 387] on icon "Next Slide" at bounding box center [939, 393] width 9 height 16
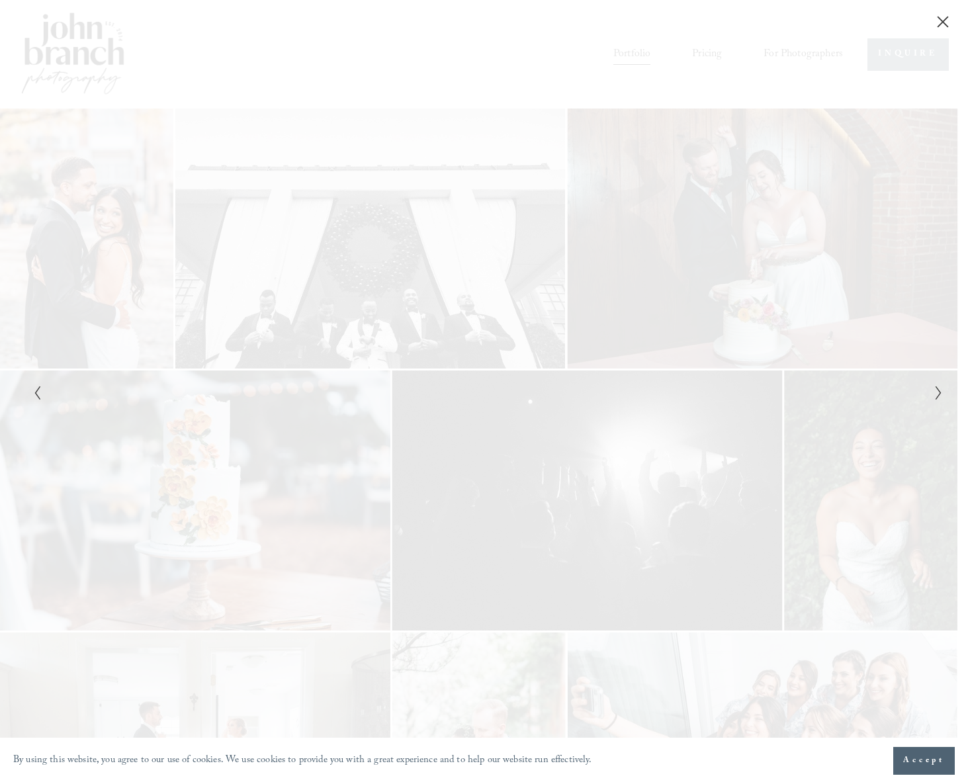
click at [935, 387] on icon "Next Slide" at bounding box center [939, 393] width 9 height 16
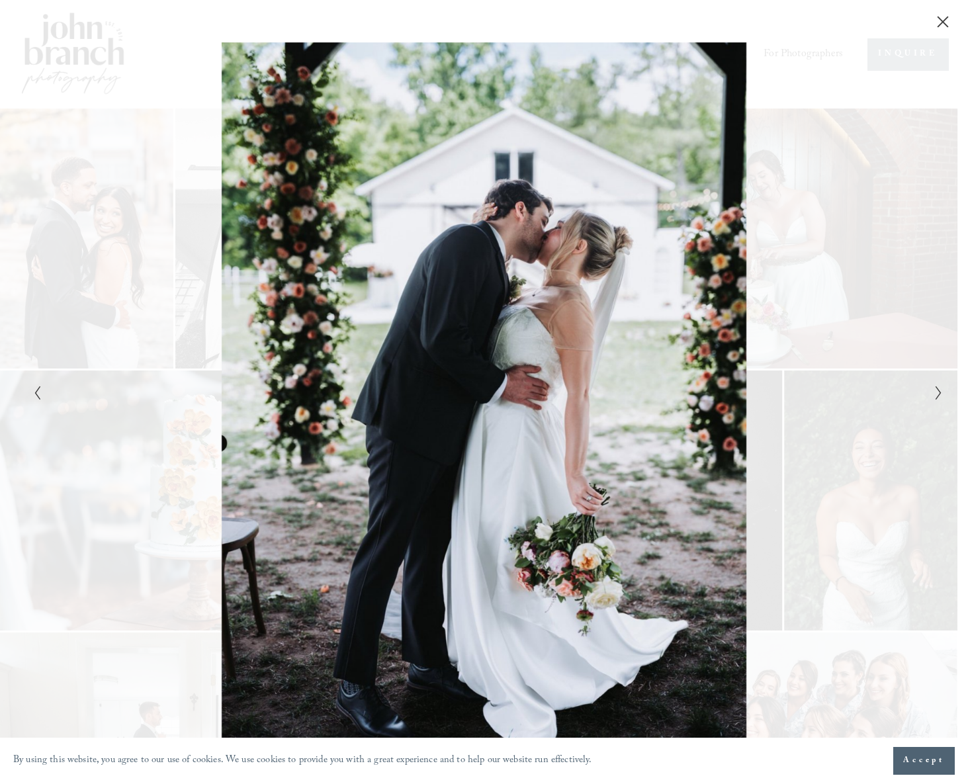
click at [43, 393] on div "Gallery" at bounding box center [256, 392] width 455 height 700
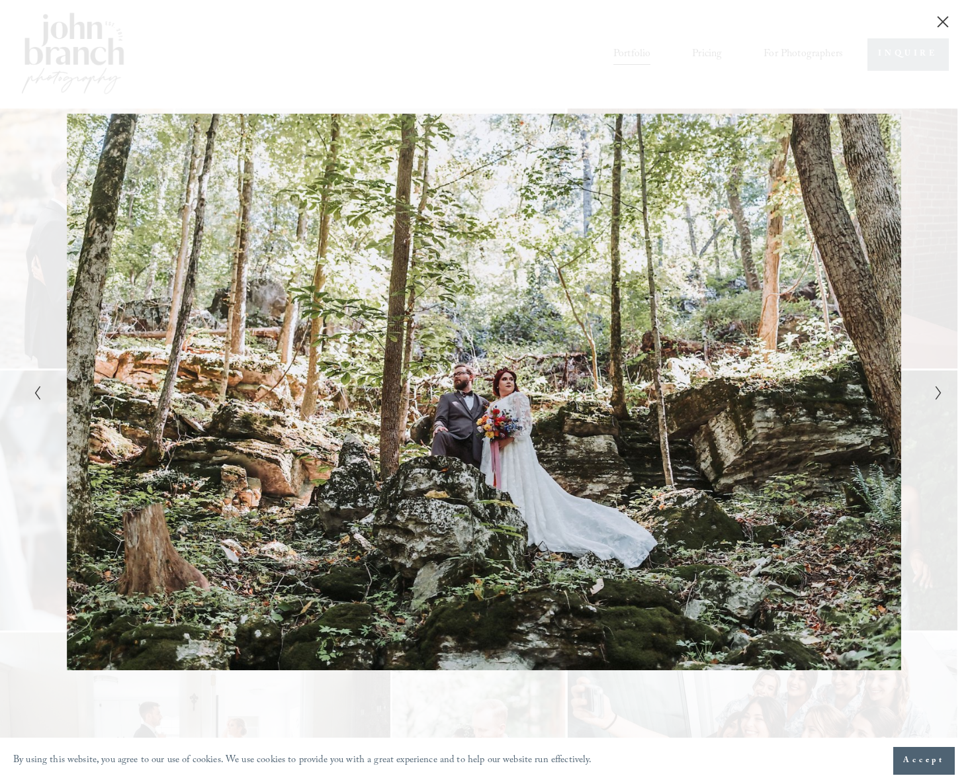
click at [938, 389] on polyline "Next Slide" at bounding box center [938, 393] width 5 height 13
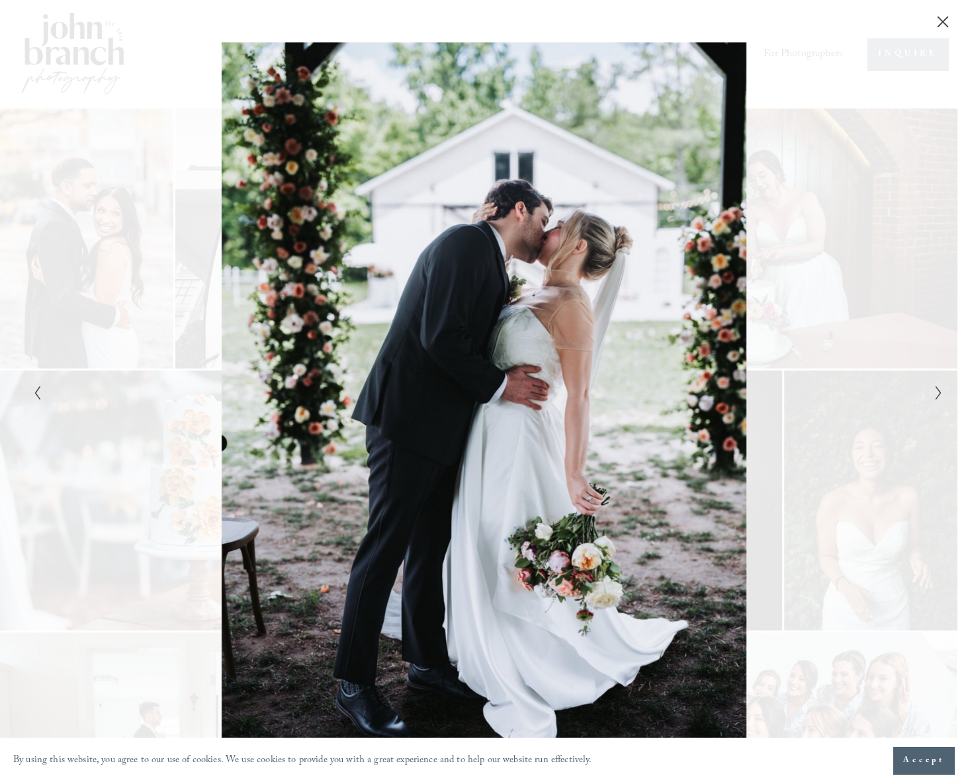
click at [938, 389] on polyline "Next Slide" at bounding box center [938, 393] width 5 height 13
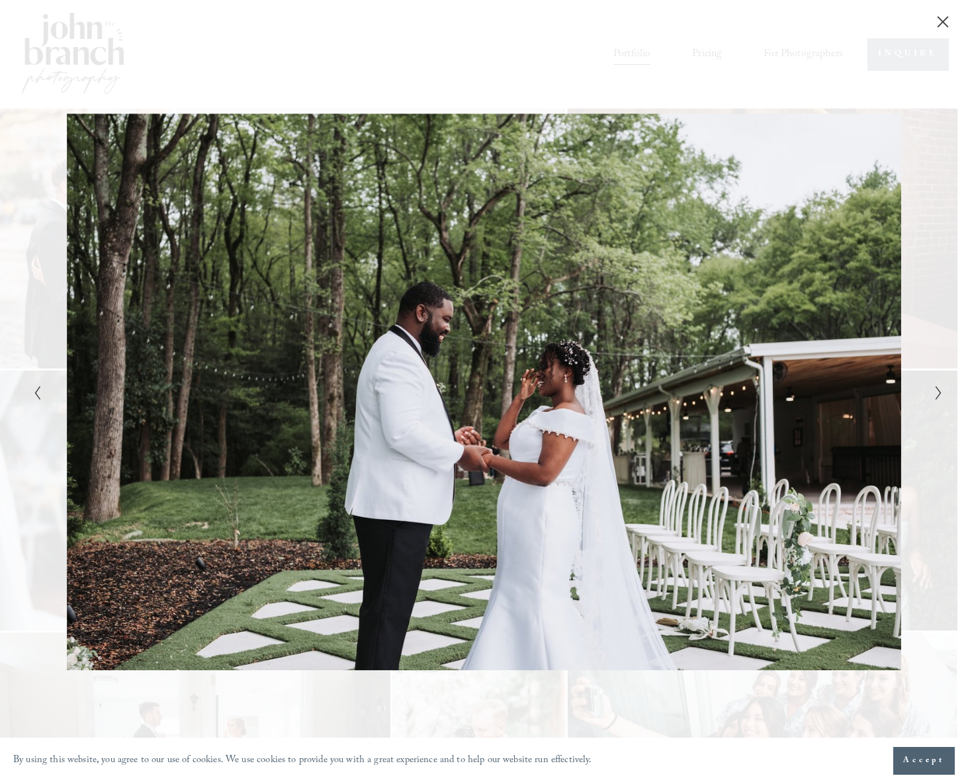
click at [938, 389] on polyline "Next Slide" at bounding box center [938, 393] width 5 height 13
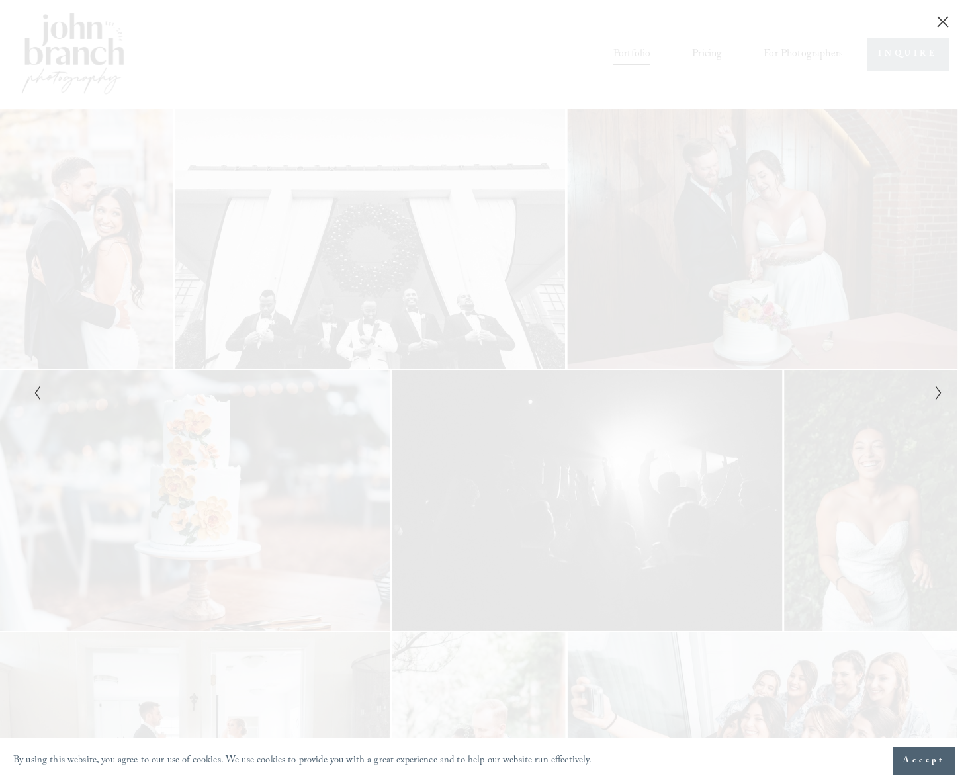
click at [938, 389] on polyline "Next Slide" at bounding box center [938, 393] width 5 height 13
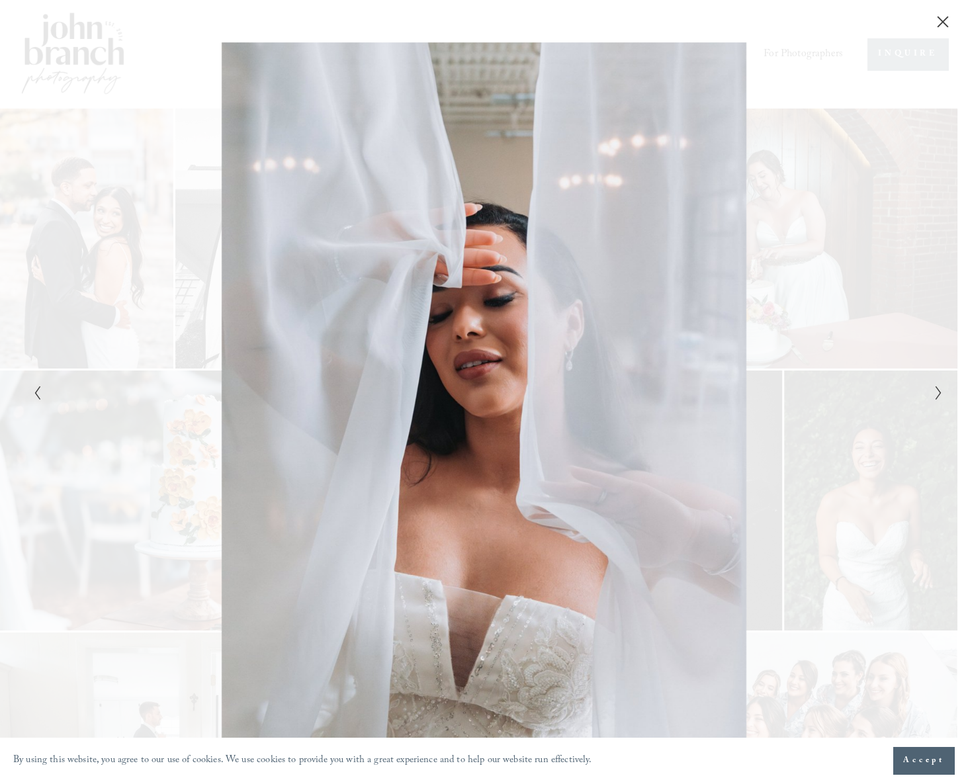
click at [938, 389] on polyline "Next Slide" at bounding box center [938, 393] width 5 height 13
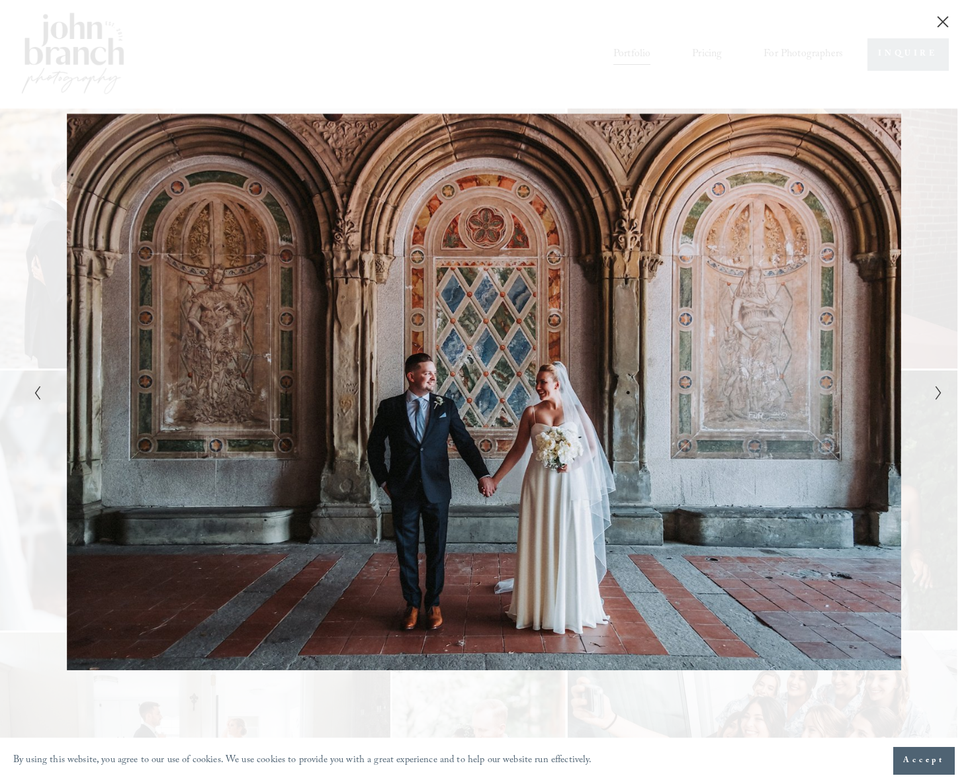
click at [938, 389] on polyline "Next Slide" at bounding box center [938, 393] width 5 height 13
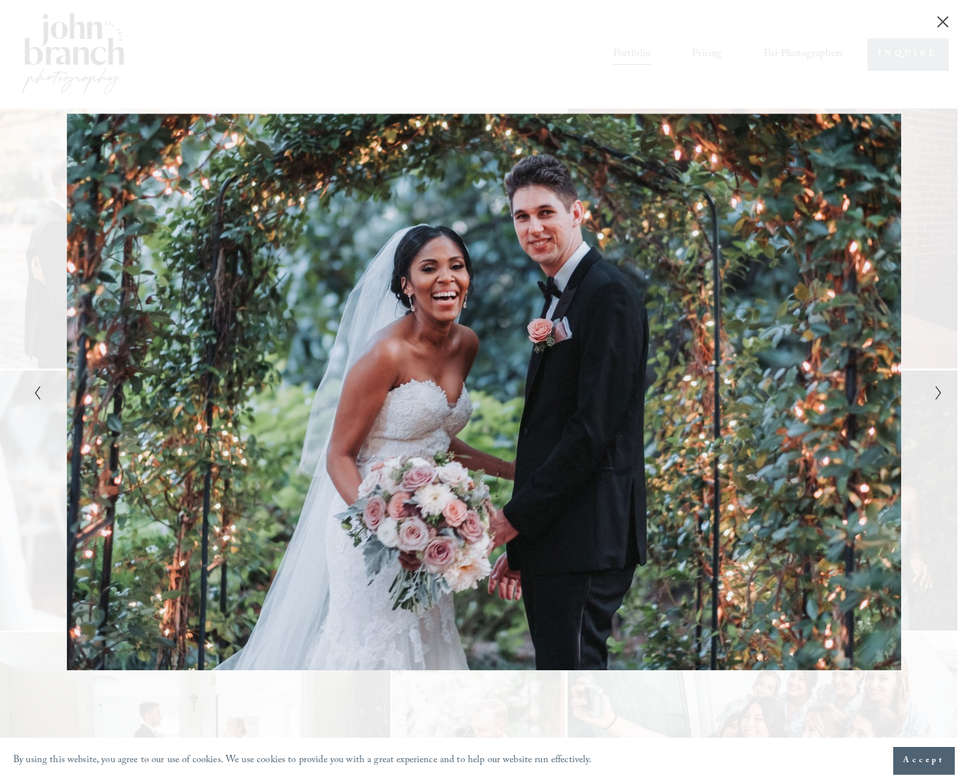
click at [938, 389] on polyline "Next Slide" at bounding box center [938, 393] width 5 height 13
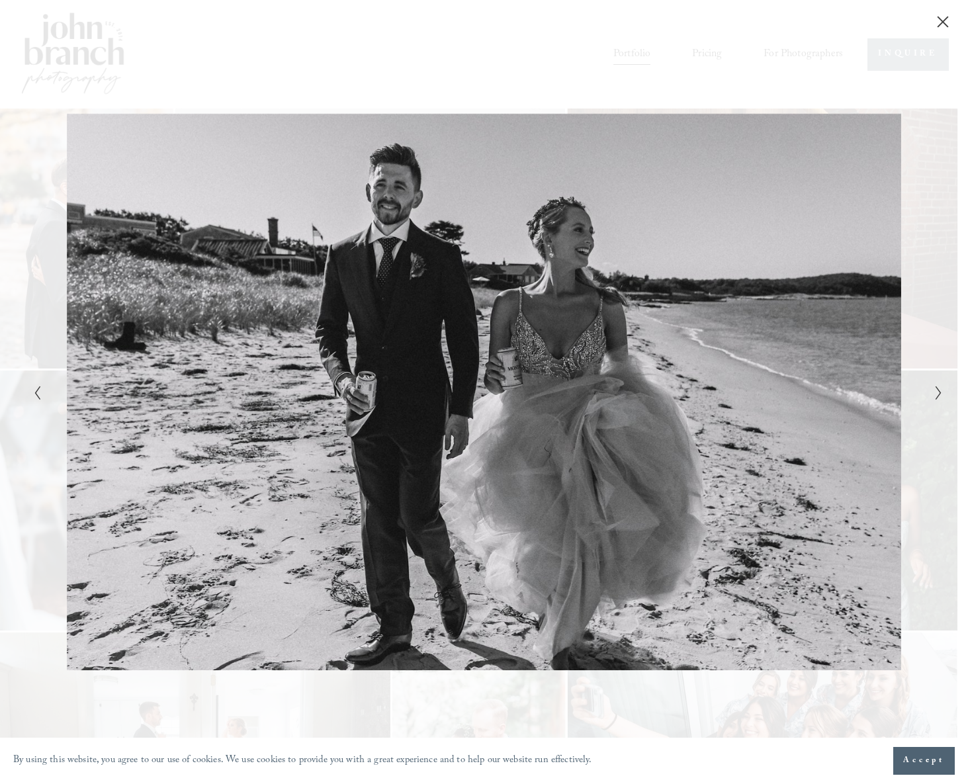
click at [938, 389] on polyline "Next Slide" at bounding box center [938, 393] width 5 height 13
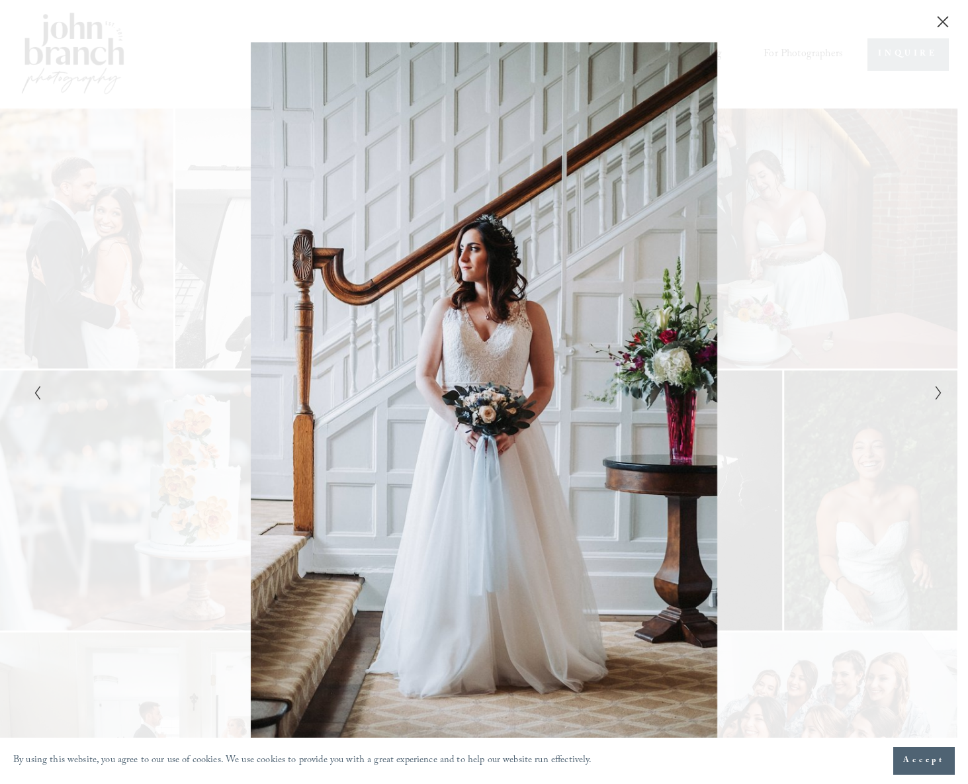
click at [938, 389] on polyline "Next Slide" at bounding box center [938, 393] width 5 height 13
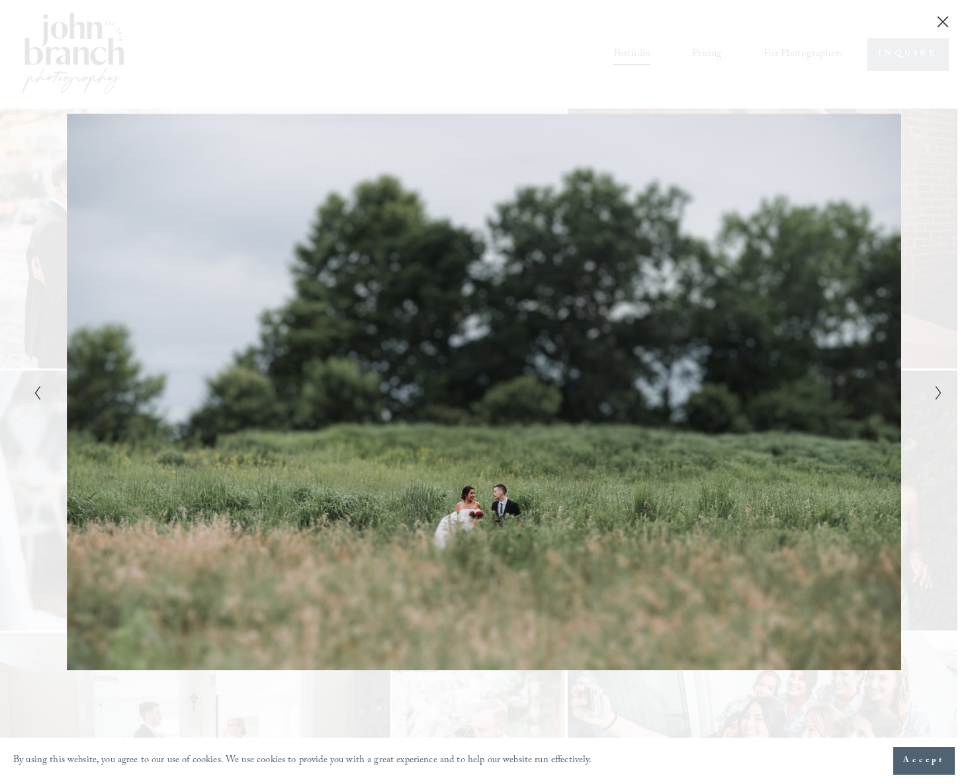
click at [938, 389] on polyline "Next Slide" at bounding box center [938, 393] width 5 height 13
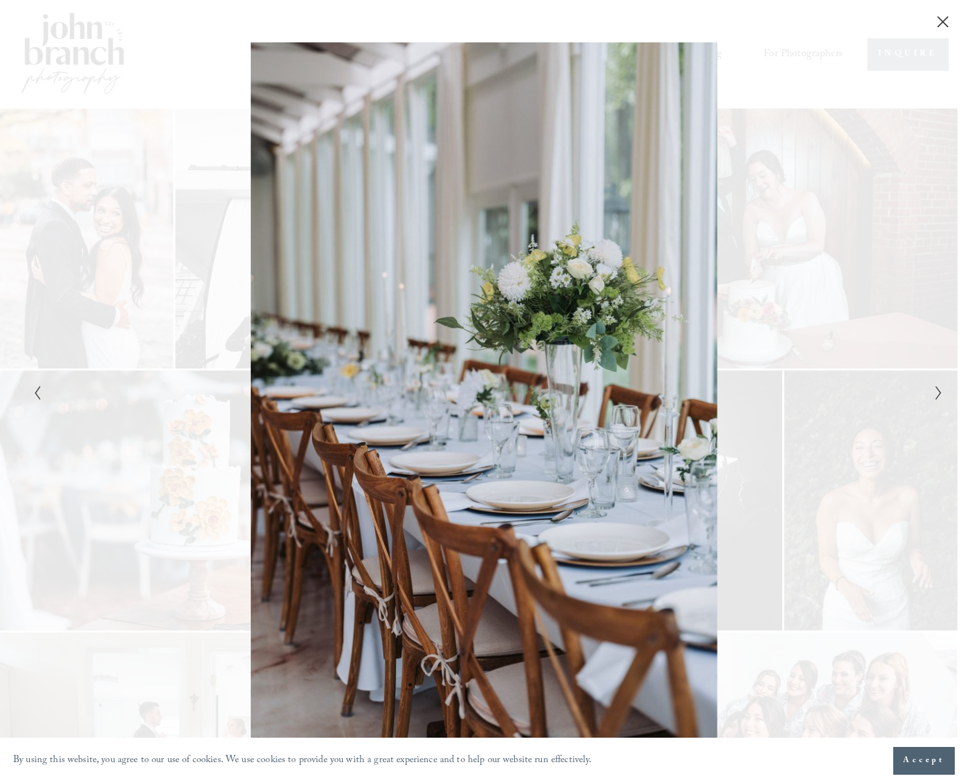
click at [938, 389] on polyline "Next Slide" at bounding box center [938, 393] width 5 height 13
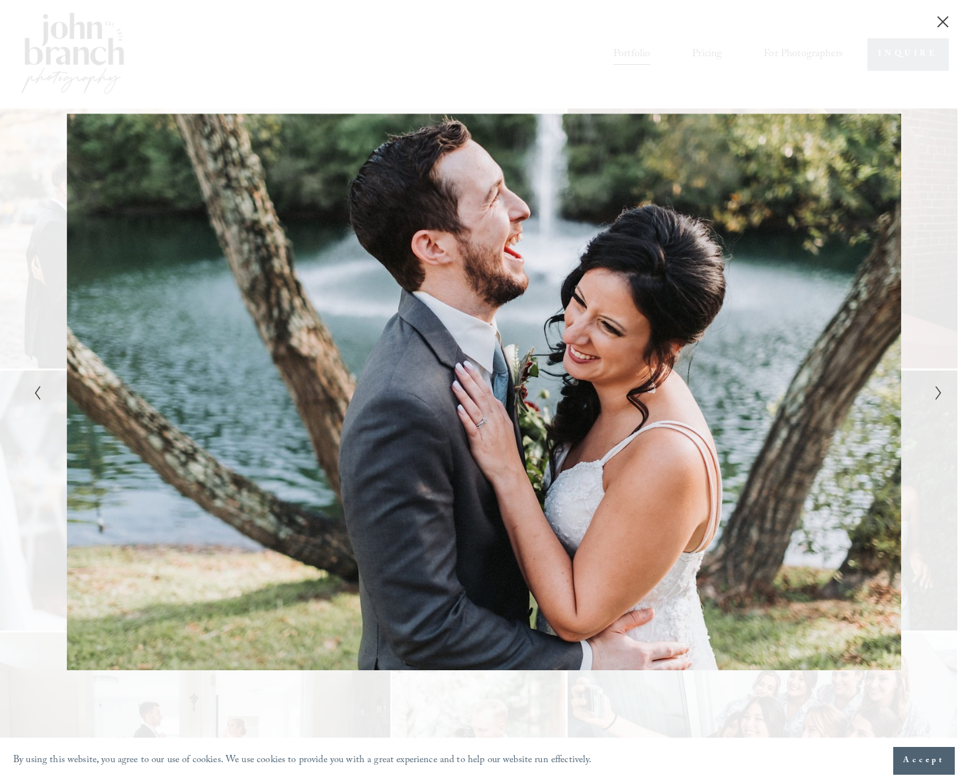
click at [938, 389] on polyline "Next Slide" at bounding box center [938, 393] width 5 height 13
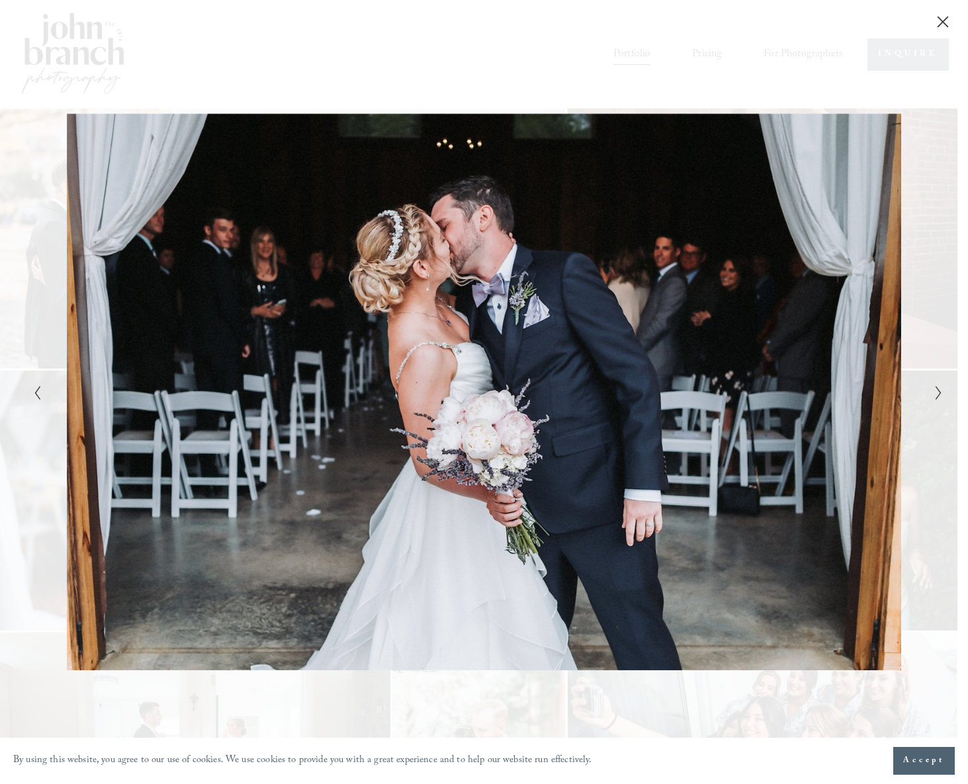
click at [938, 389] on polyline "Next Slide" at bounding box center [938, 393] width 5 height 13
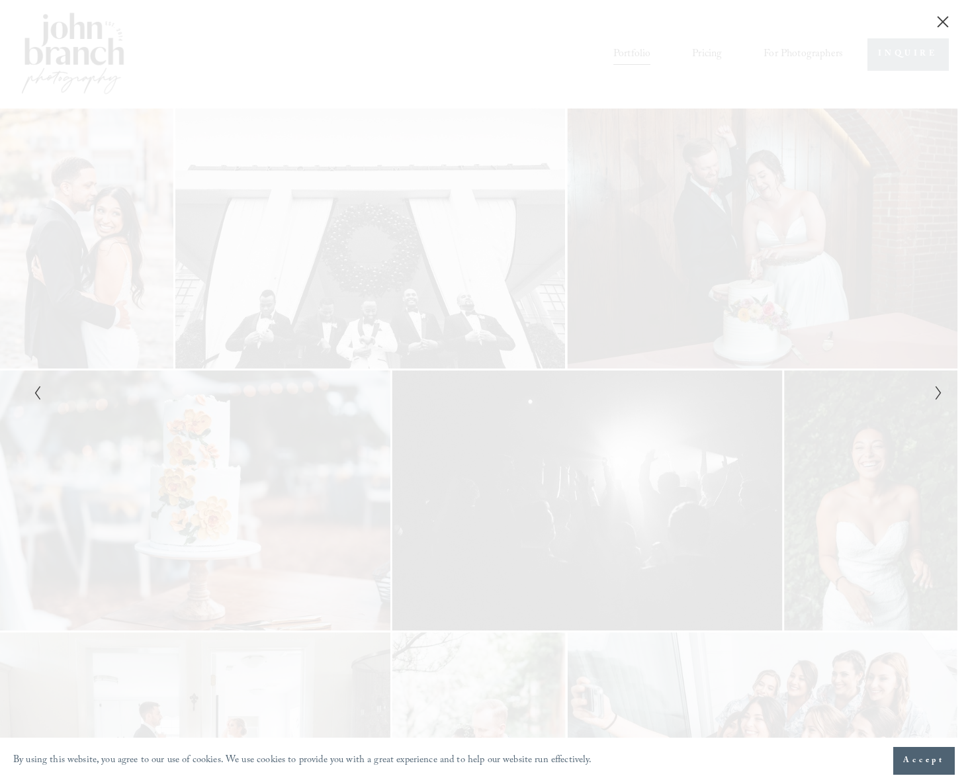
click at [938, 389] on polyline "Next Slide" at bounding box center [938, 393] width 5 height 13
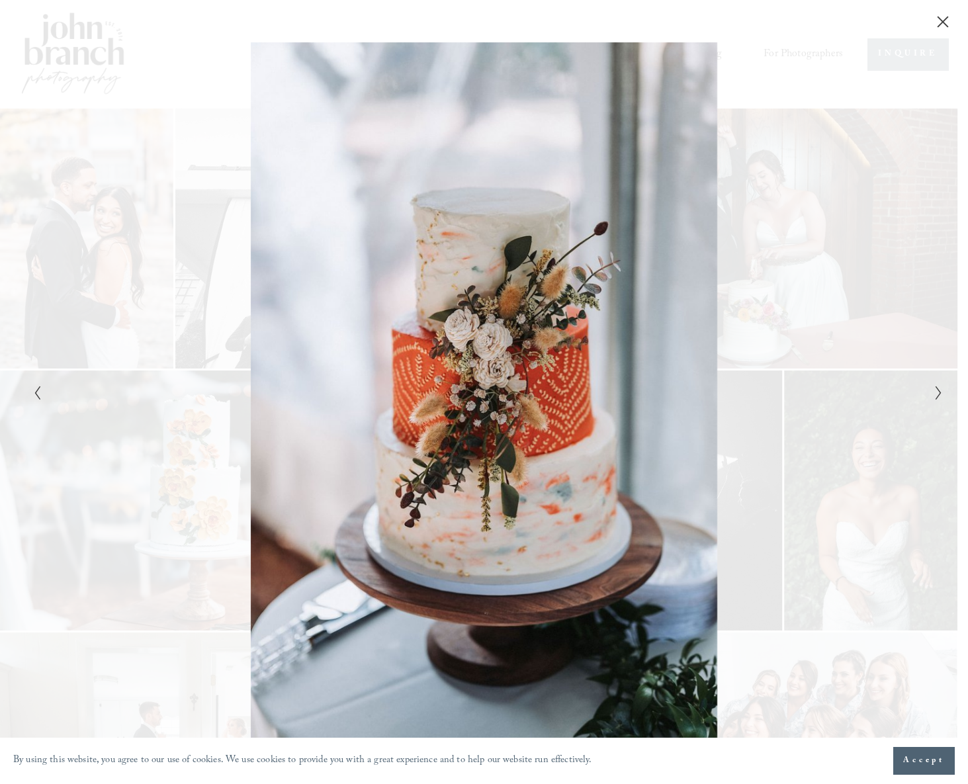
click at [938, 389] on polyline "Next Slide" at bounding box center [938, 393] width 5 height 13
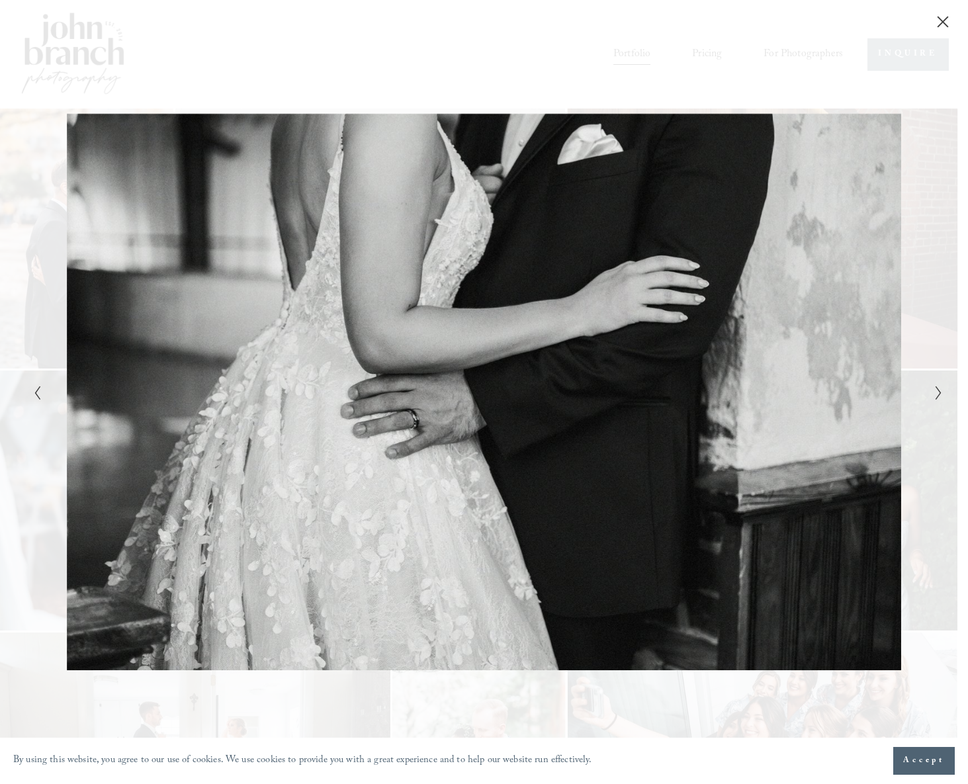
click at [938, 389] on polyline "Next Slide" at bounding box center [938, 393] width 5 height 13
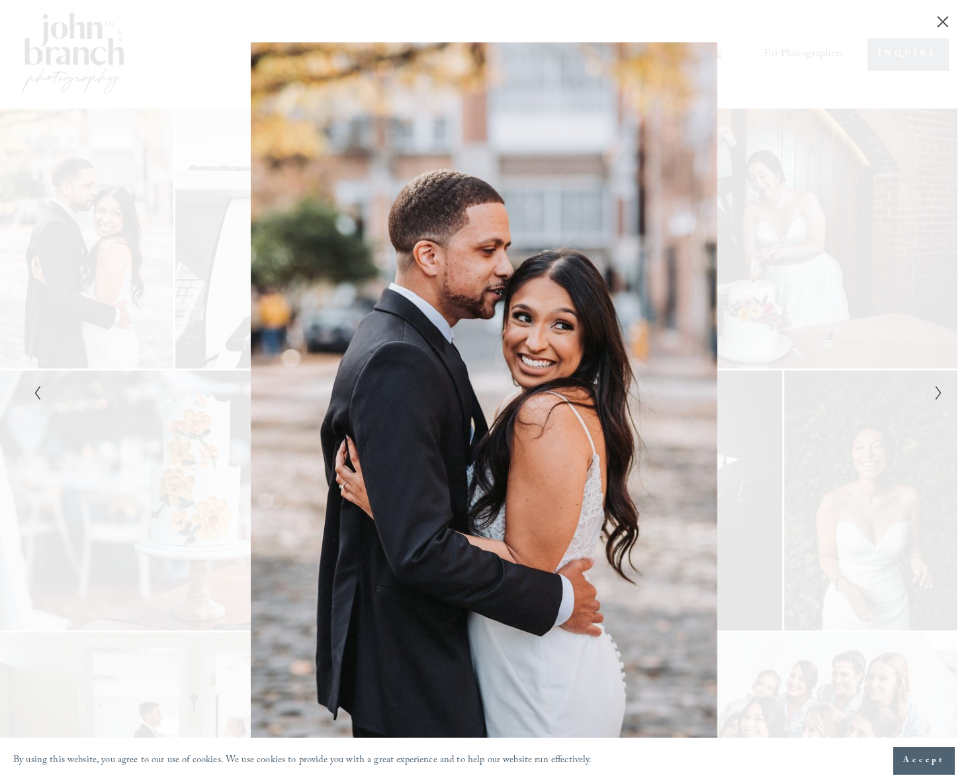
click at [938, 389] on polyline "Next Slide" at bounding box center [938, 393] width 5 height 13
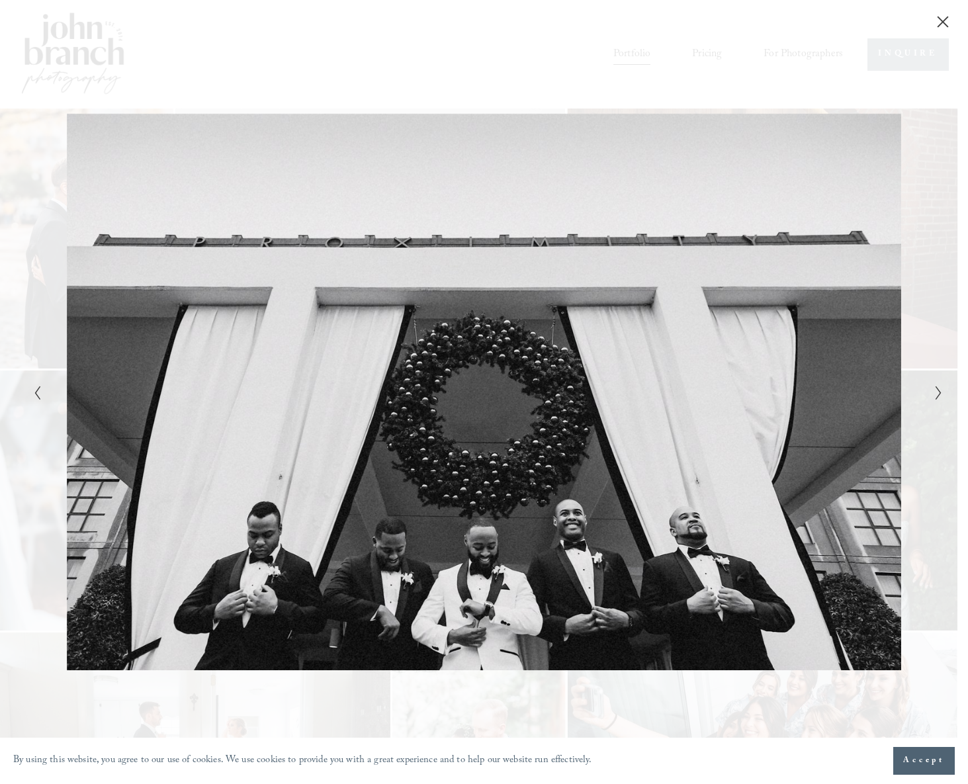
click at [937, 21] on icon "Close" at bounding box center [943, 21] width 13 height 13
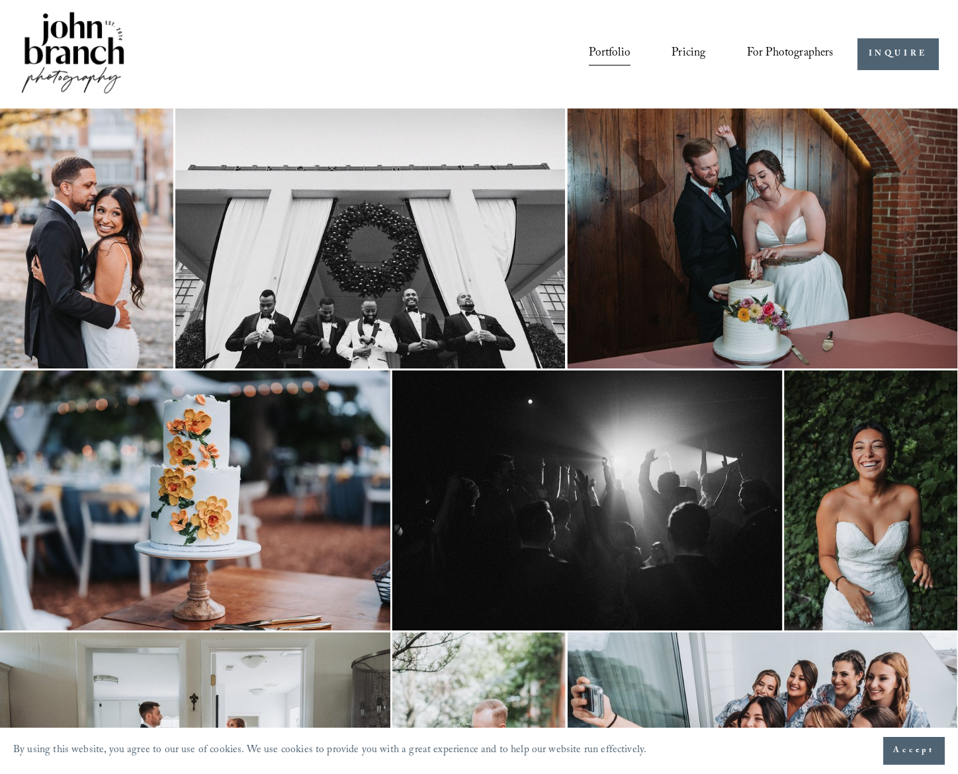
click at [113, 51] on img at bounding box center [72, 53] width 107 height 89
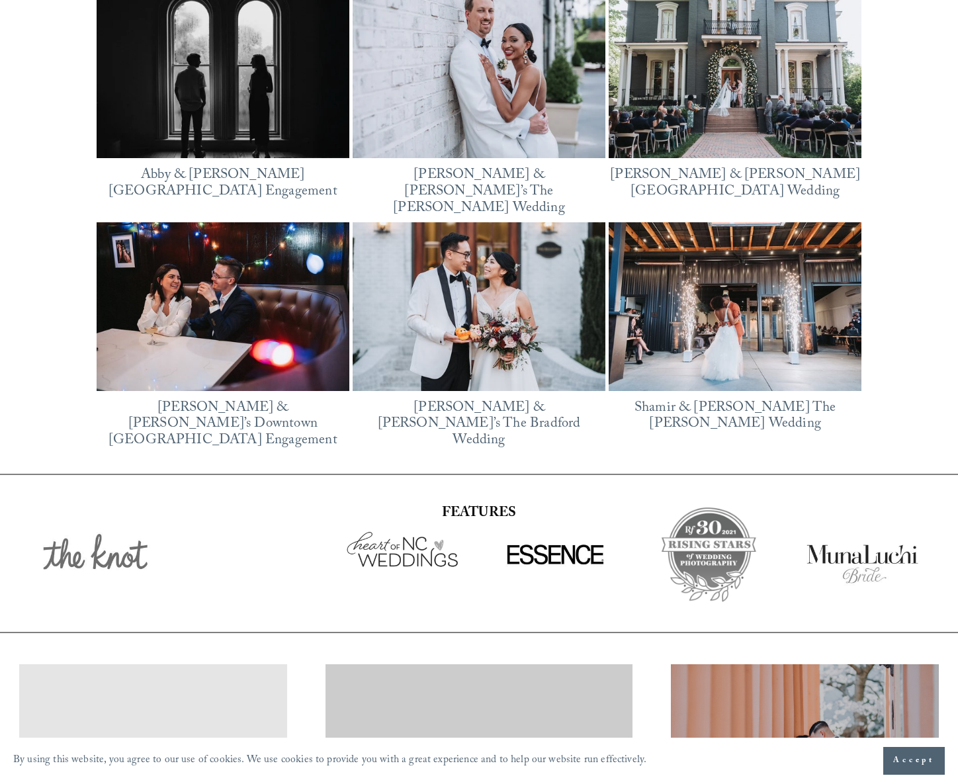
scroll to position [2184, 0]
